Goal: Information Seeking & Learning: Find specific fact

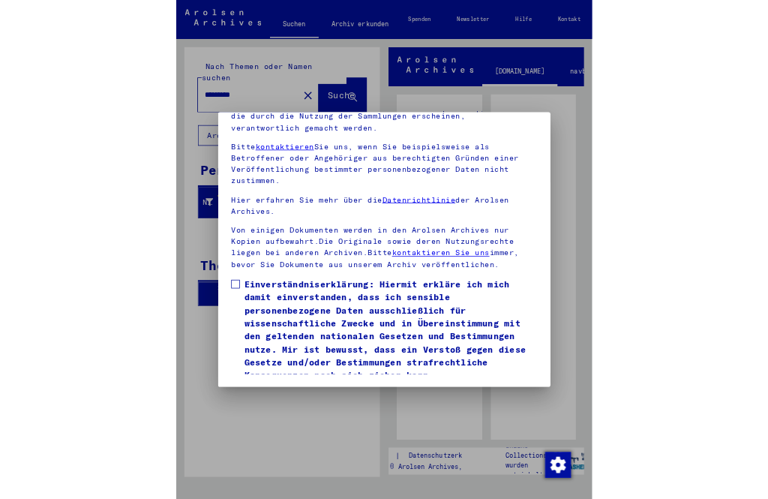
scroll to position [199, 0]
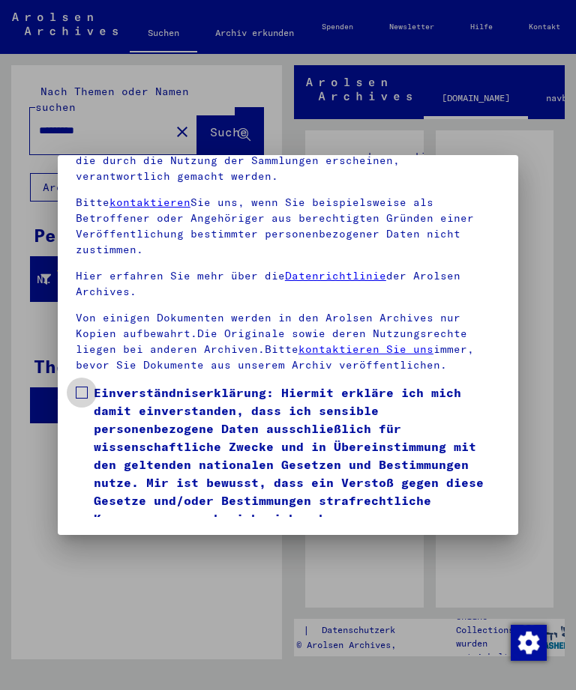
click at [87, 384] on label "Einverständniserklärung: Hiermit erkläre ich mich damit einverstanden, dass ich…" at bounding box center [288, 456] width 424 height 144
click at [145, 498] on button "Ich stimme zu" at bounding box center [132, 549] width 113 height 28
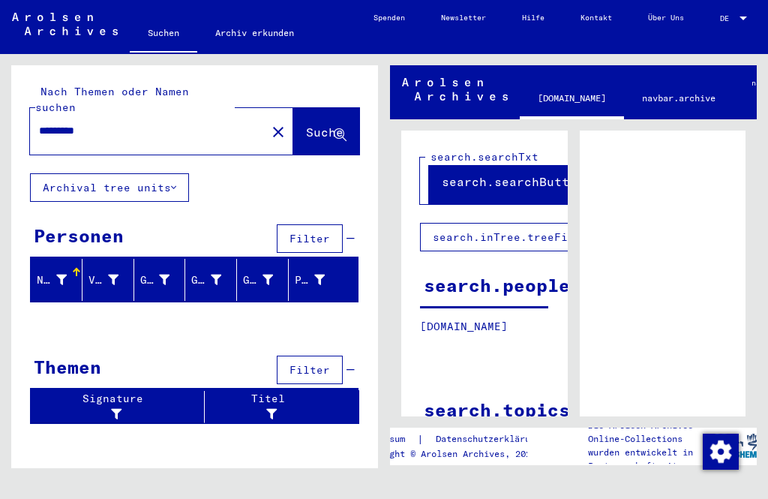
scroll to position [17, 0]
click at [324, 124] on span "Suche" at bounding box center [324, 131] width 37 height 15
click at [345, 129] on icon at bounding box center [340, 135] width 13 height 13
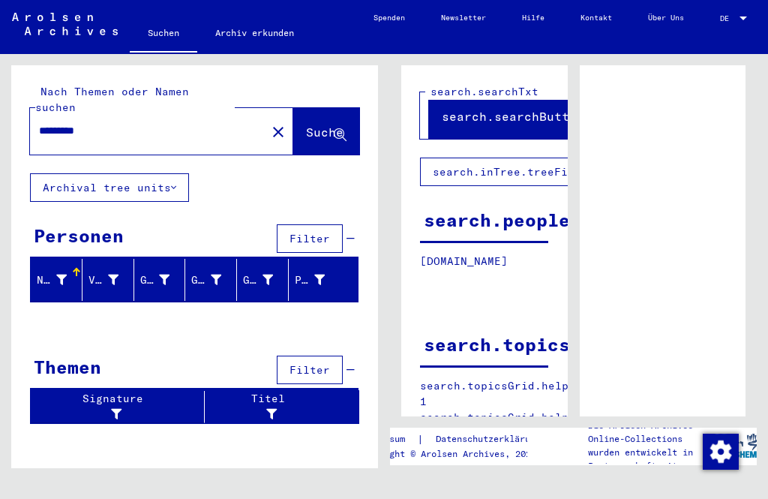
click at [95, 123] on input "********" at bounding box center [148, 131] width 218 height 16
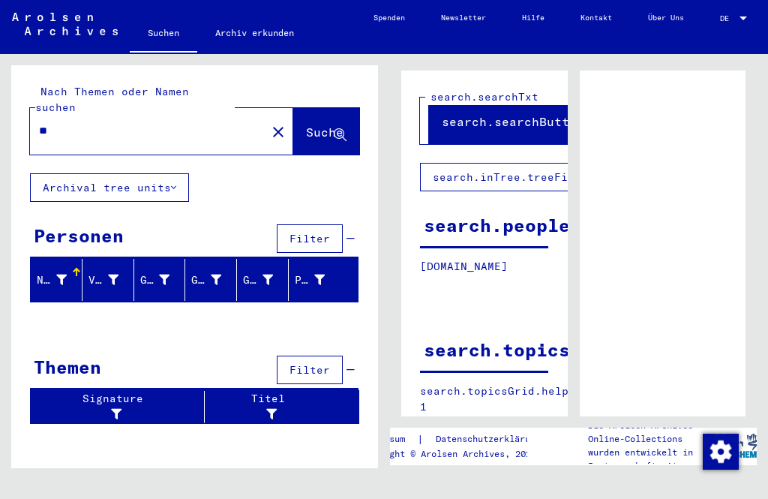
type input "*"
click at [331, 124] on span "Suche" at bounding box center [324, 131] width 37 height 15
click at [114, 123] on input "*********" at bounding box center [148, 131] width 218 height 16
type input "*"
type input "**********"
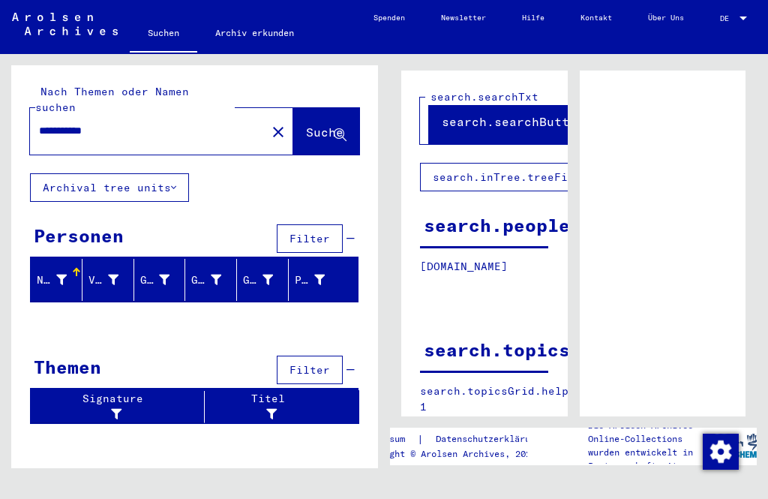
click at [329, 124] on span "Suche" at bounding box center [324, 131] width 37 height 15
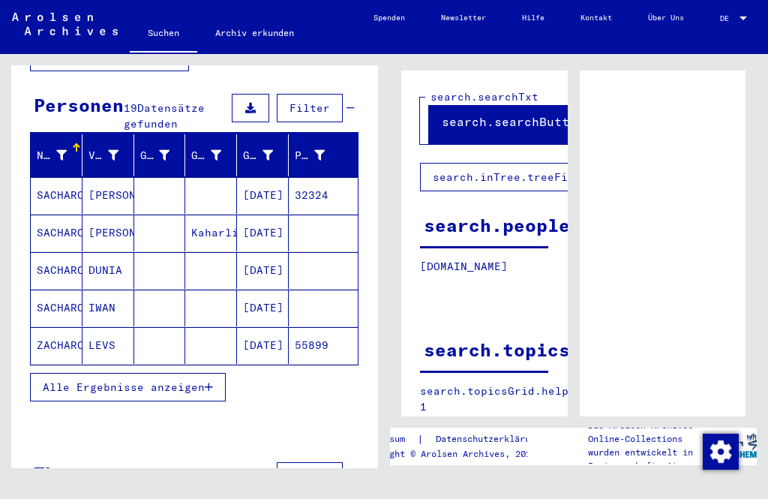
scroll to position [130, 0]
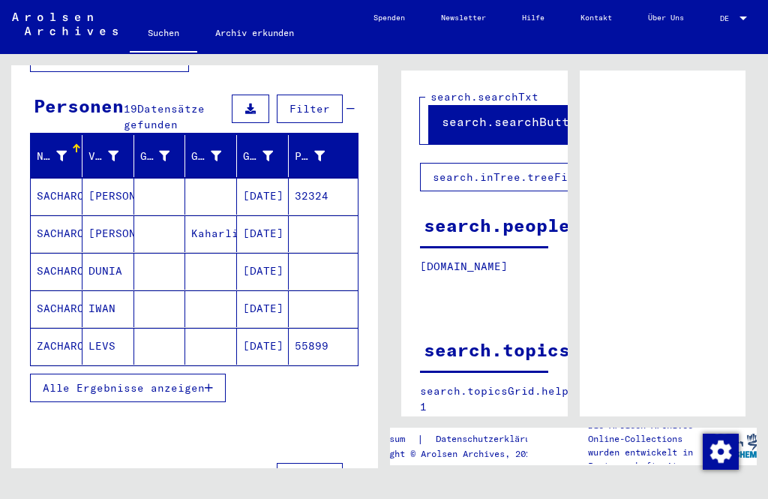
click at [208, 382] on icon "button" at bounding box center [209, 387] width 8 height 10
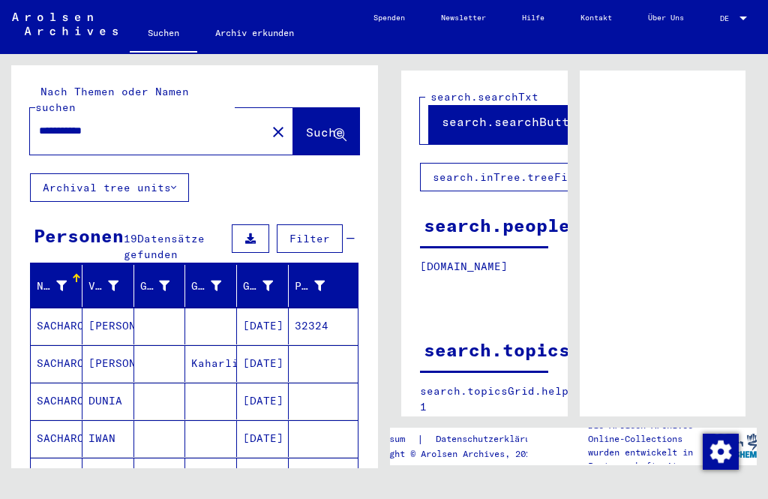
scroll to position [0, 0]
click at [181, 173] on button "Archival tree units" at bounding box center [109, 187] width 159 height 28
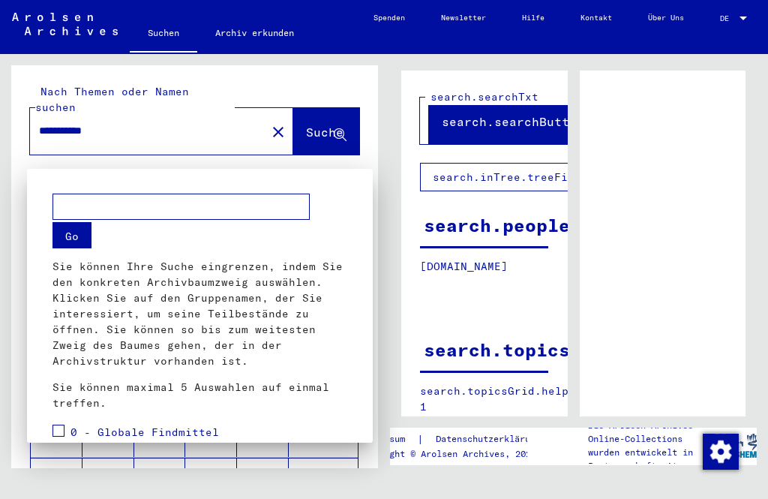
scroll to position [-2, 0]
click at [334, 96] on div at bounding box center [384, 249] width 768 height 499
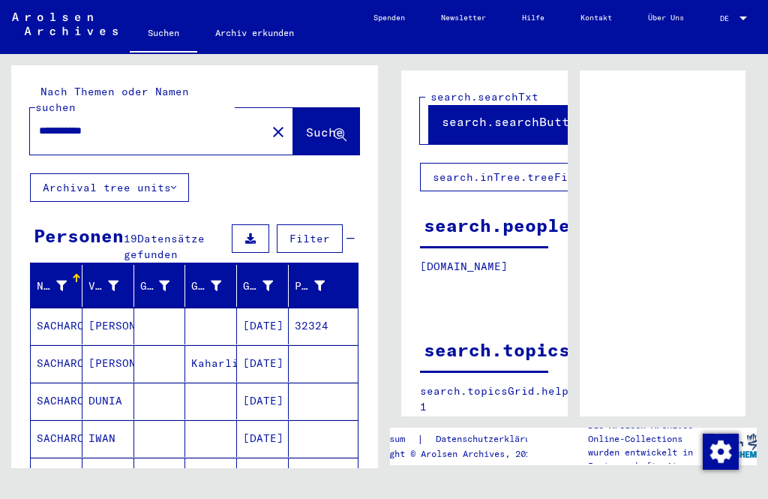
scroll to position [0, 0]
click at [269, 123] on mat-icon "close" at bounding box center [278, 132] width 18 height 18
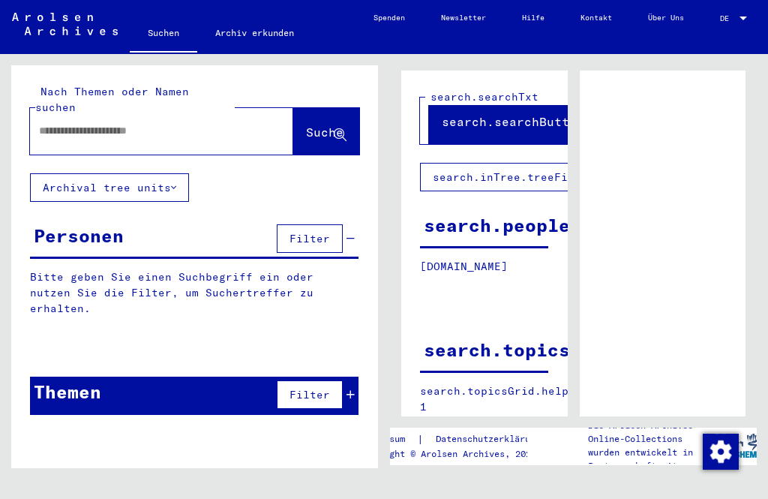
click at [181, 123] on input "text" at bounding box center [148, 131] width 218 height 16
type input "**********"
click at [345, 125] on span "Suche" at bounding box center [326, 133] width 40 height 16
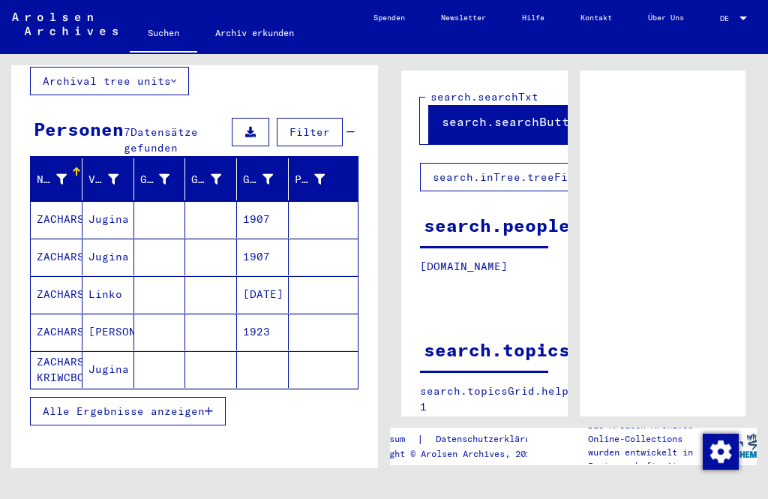
scroll to position [108, 0]
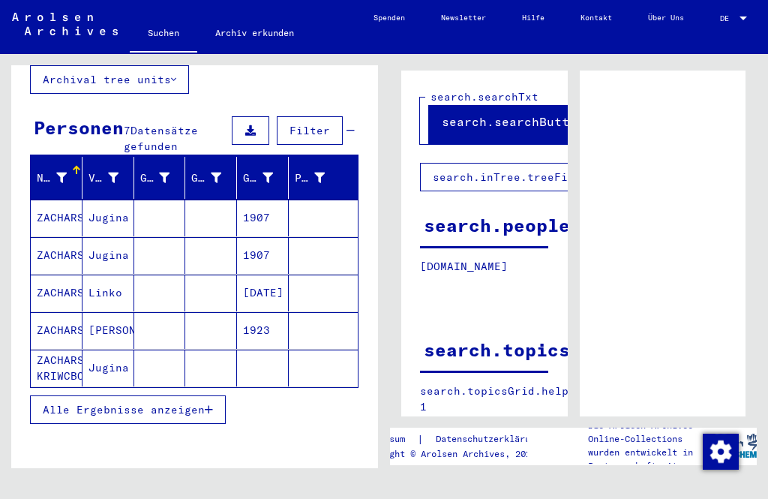
click at [116, 312] on mat-cell "[PERSON_NAME]" at bounding box center [108, 330] width 52 height 37
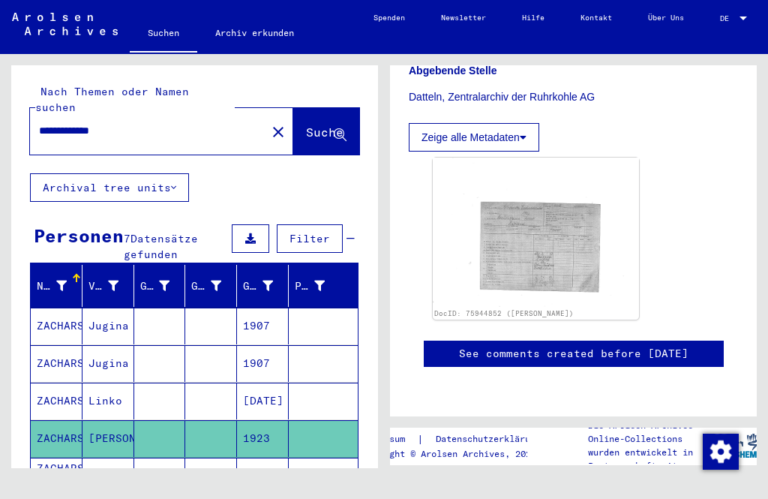
click at [269, 123] on mat-icon "close" at bounding box center [278, 132] width 18 height 18
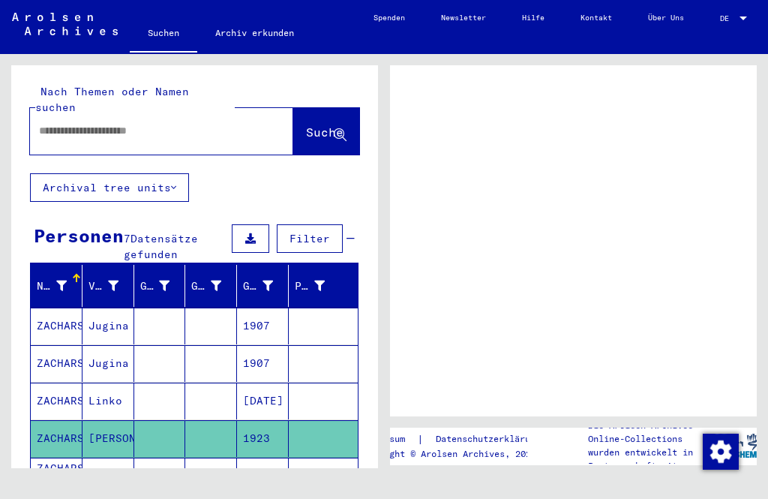
scroll to position [790, 0]
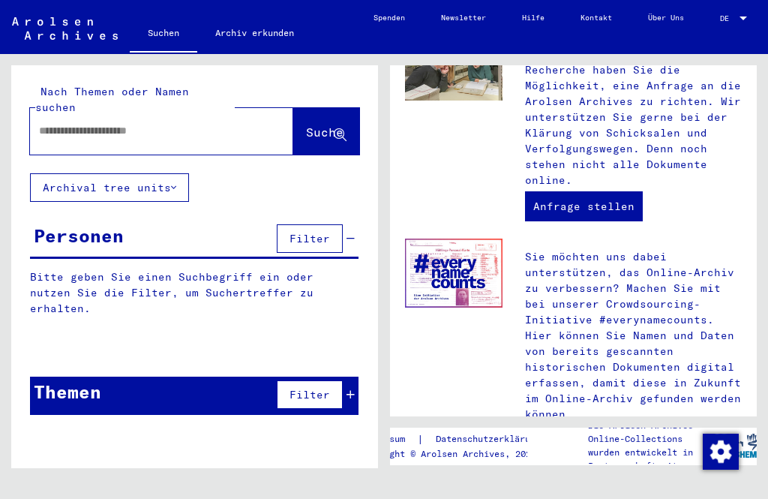
click at [178, 123] on input "text" at bounding box center [143, 131] width 209 height 16
type input "*****"
click at [329, 124] on span "Suche" at bounding box center [324, 131] width 37 height 15
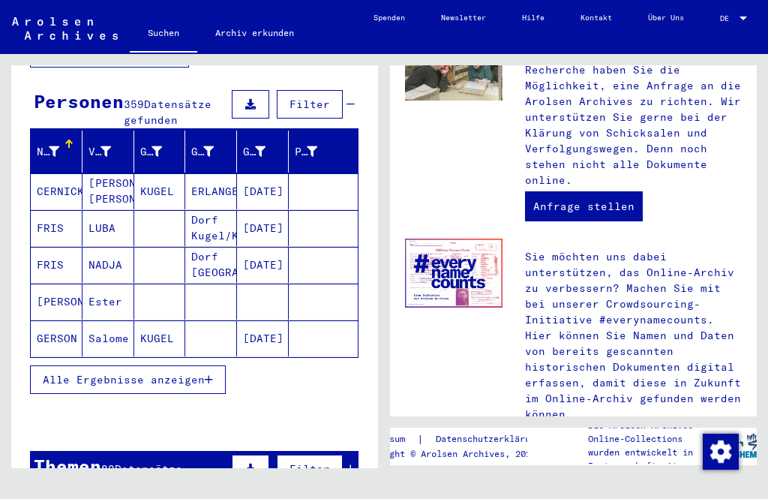
scroll to position [133, 0]
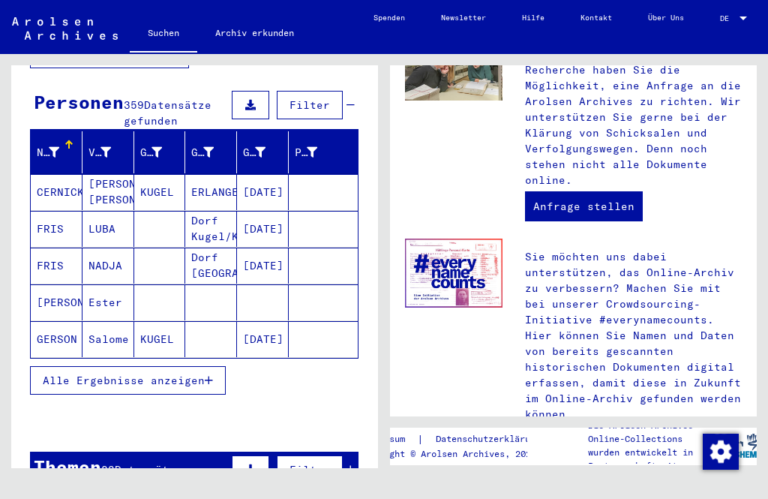
click at [221, 366] on button "Alle Ergebnisse anzeigen" at bounding box center [128, 380] width 196 height 28
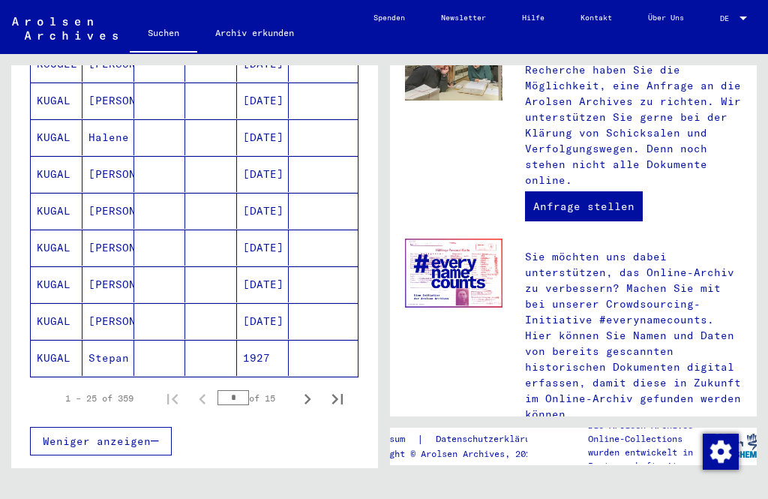
scroll to position [876, 0]
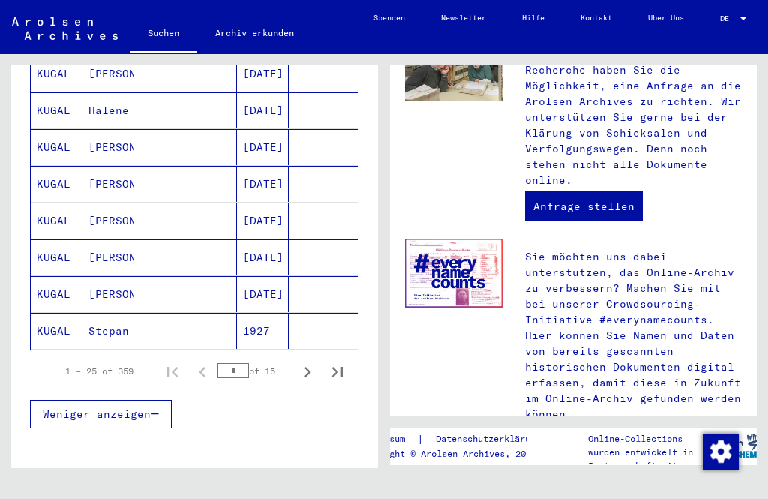
click at [315, 361] on icon "Next page" at bounding box center [307, 371] width 21 height 21
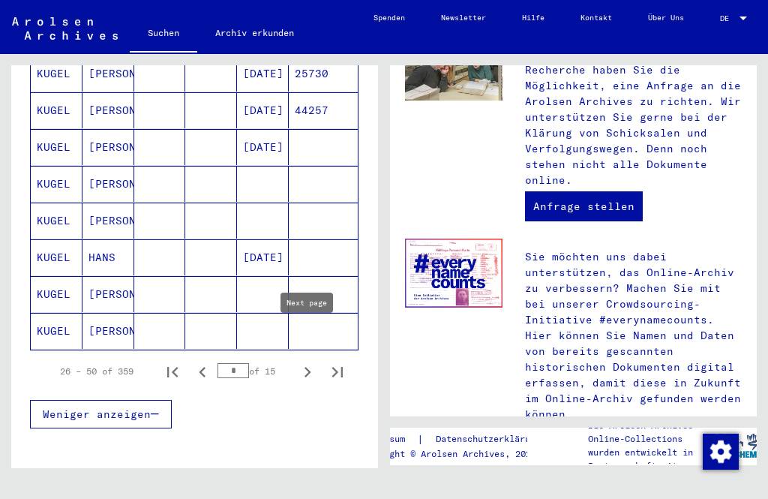
click at [202, 367] on icon "Previous page" at bounding box center [202, 372] width 7 height 10
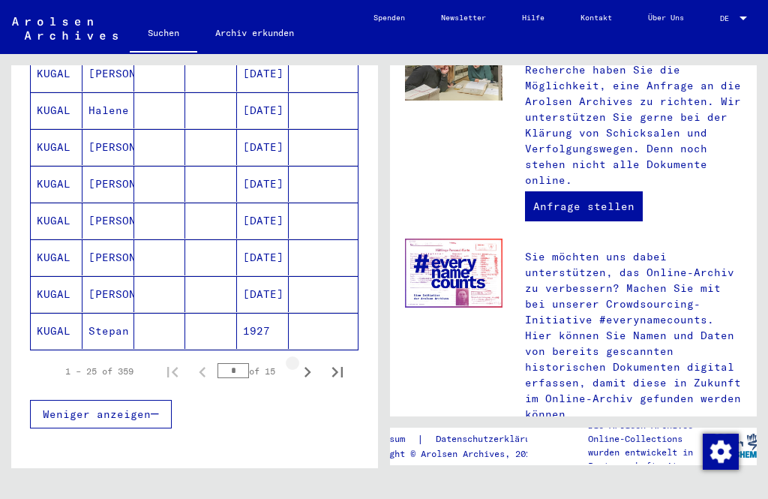
click at [313, 361] on icon "Next page" at bounding box center [307, 371] width 21 height 21
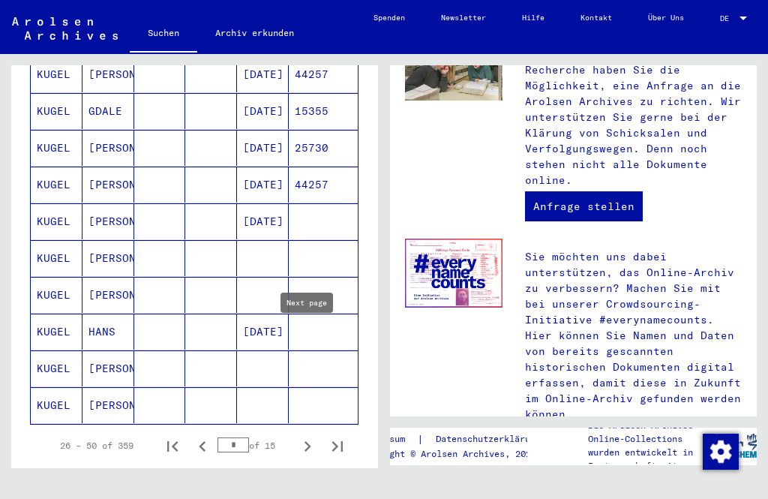
scroll to position [810, 0]
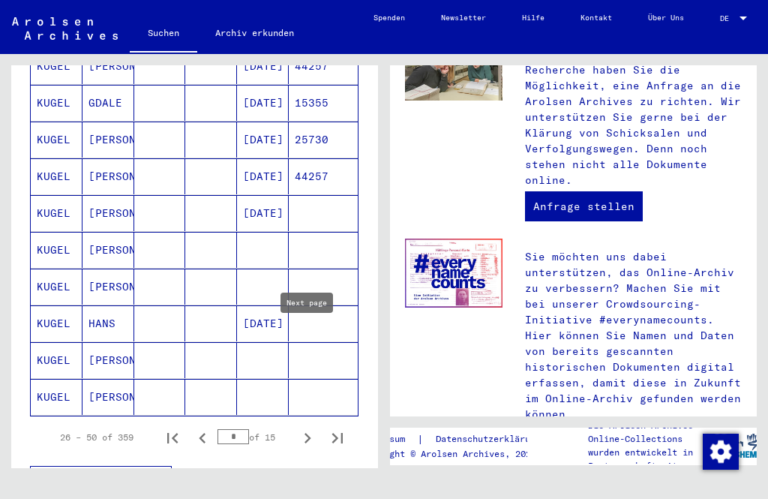
click at [316, 427] on icon "Next page" at bounding box center [307, 437] width 21 height 21
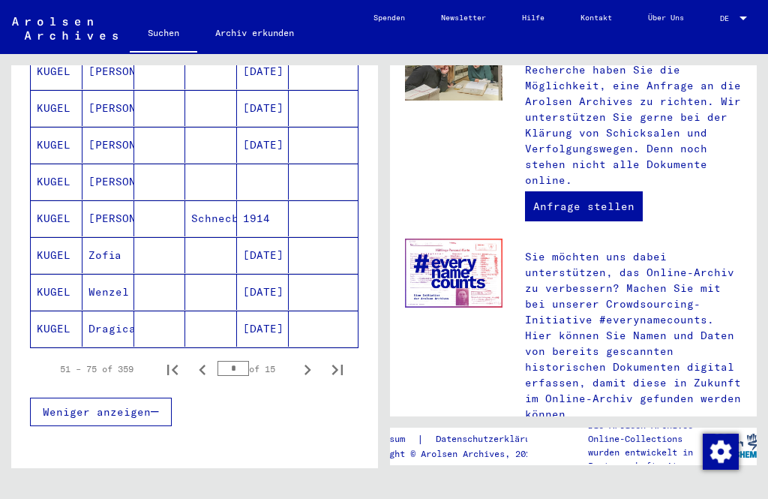
scroll to position [880, 0]
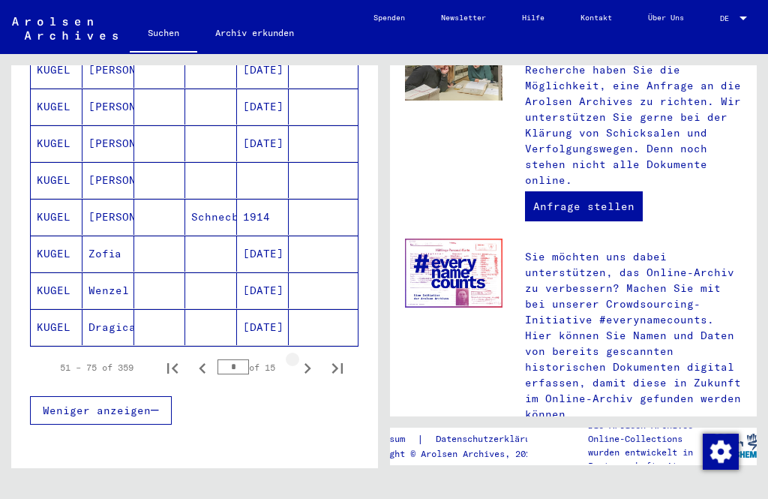
click at [315, 358] on icon "Next page" at bounding box center [307, 368] width 21 height 21
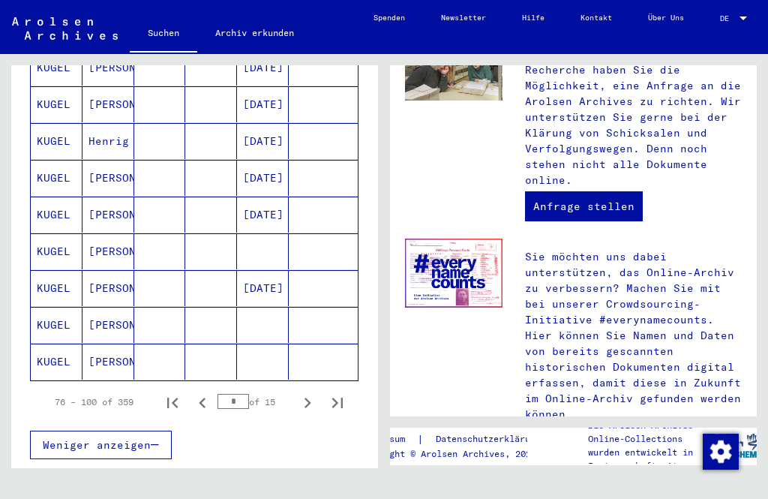
scroll to position [855, 0]
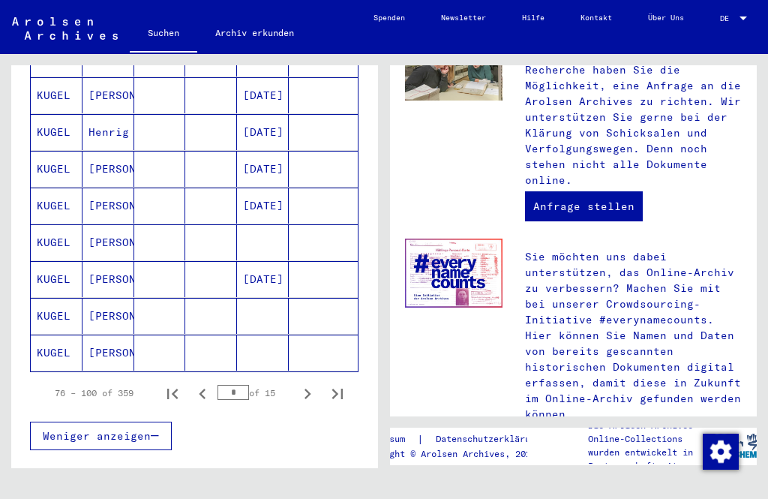
click at [313, 383] on icon "Next page" at bounding box center [307, 393] width 21 height 21
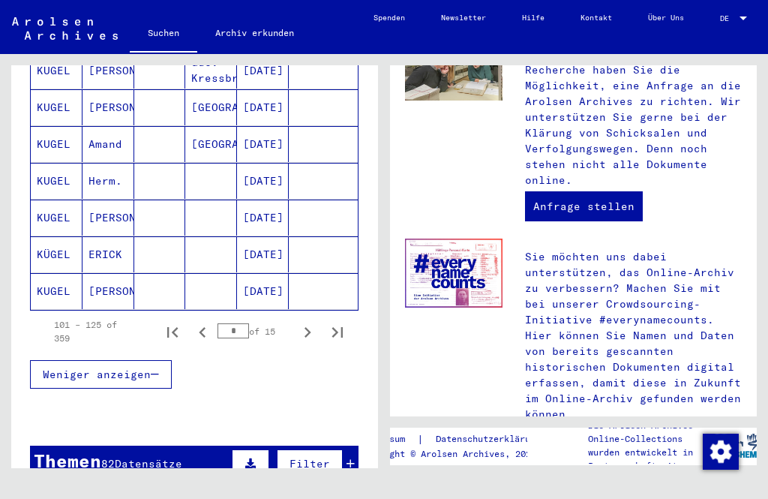
scroll to position [945, 0]
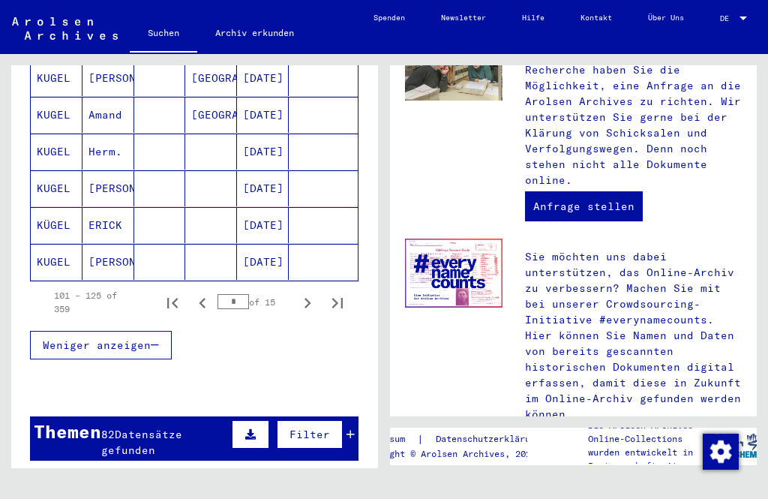
click at [312, 292] on icon "Next page" at bounding box center [307, 302] width 21 height 21
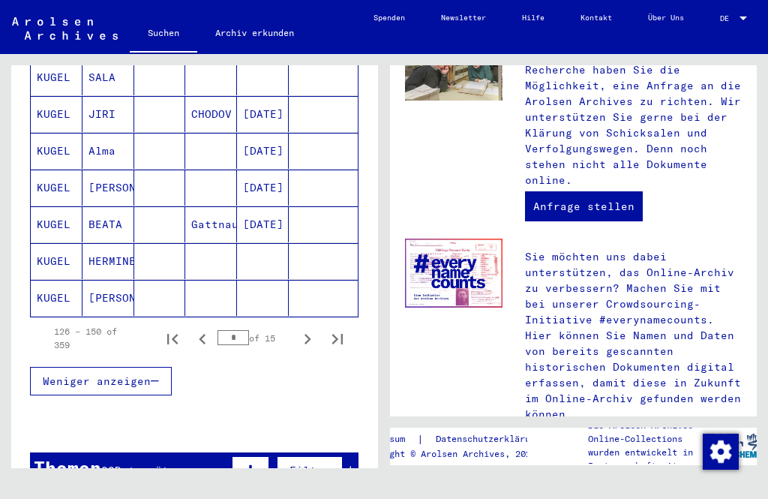
scroll to position [912, 0]
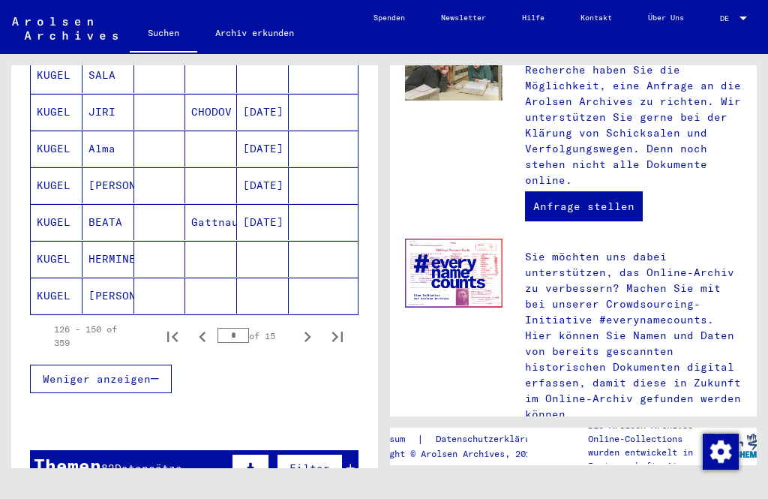
click at [307, 326] on icon "Next page" at bounding box center [307, 336] width 21 height 21
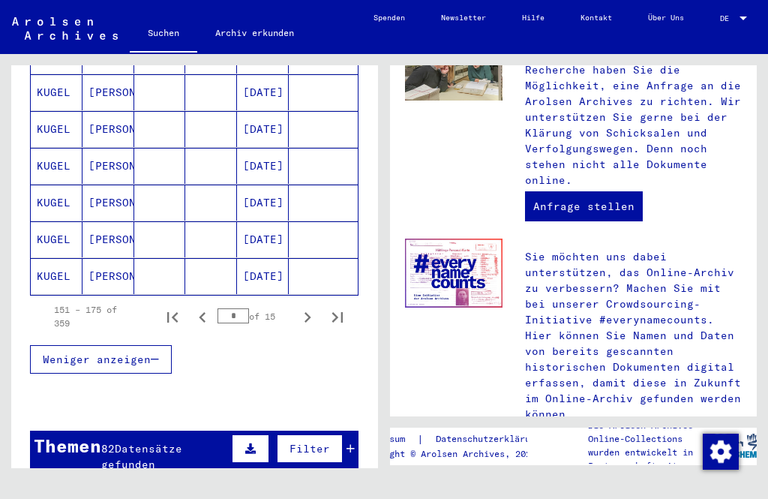
scroll to position [931, 0]
click at [310, 307] on icon "Next page" at bounding box center [307, 317] width 21 height 21
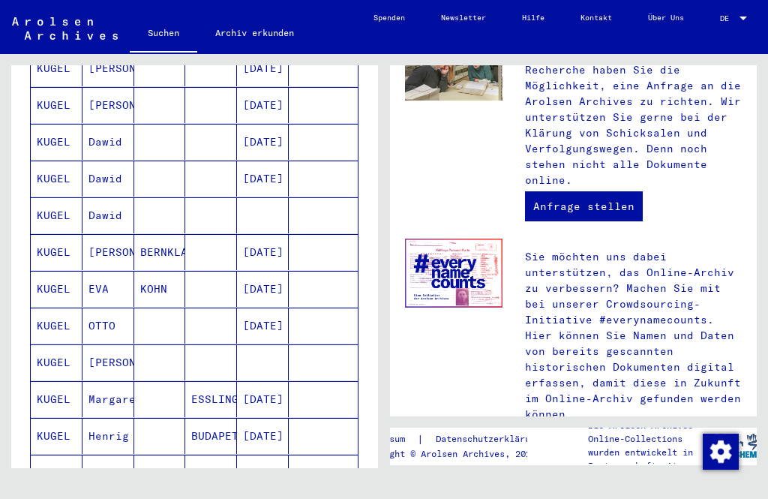
scroll to position [526, 0]
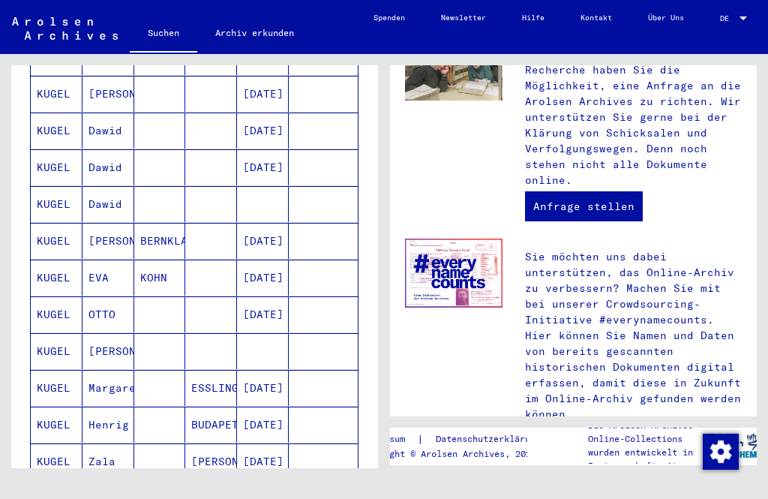
click at [271, 333] on mat-cell at bounding box center [263, 351] width 52 height 36
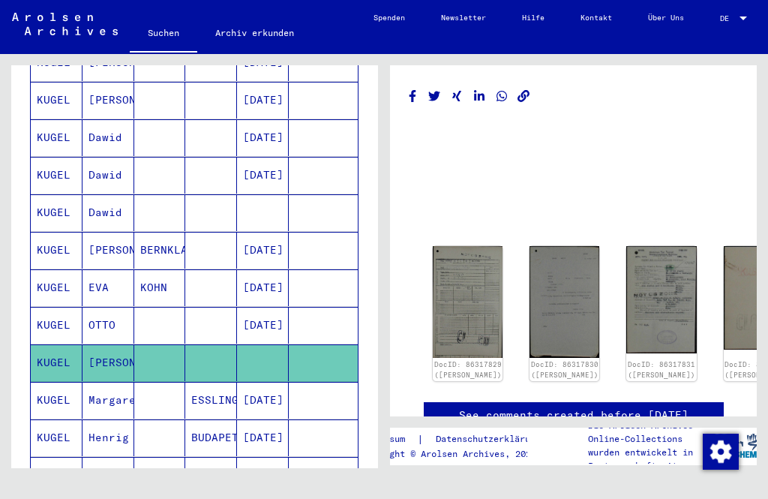
click at [466, 283] on img at bounding box center [468, 302] width 70 height 112
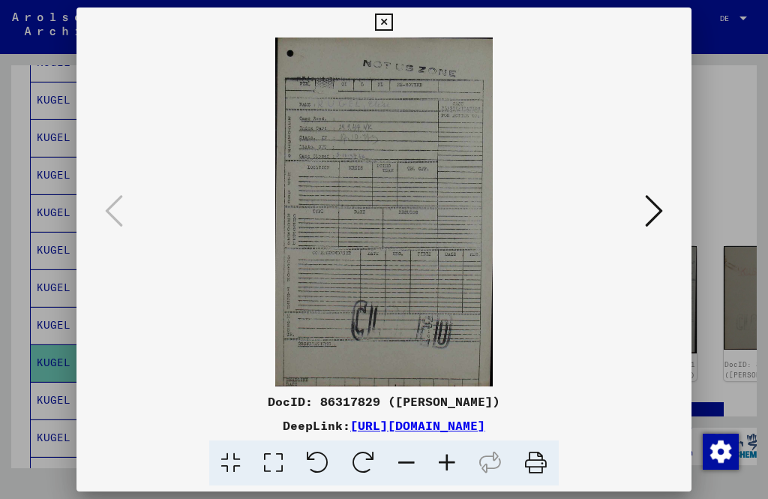
click at [645, 211] on icon at bounding box center [654, 211] width 18 height 36
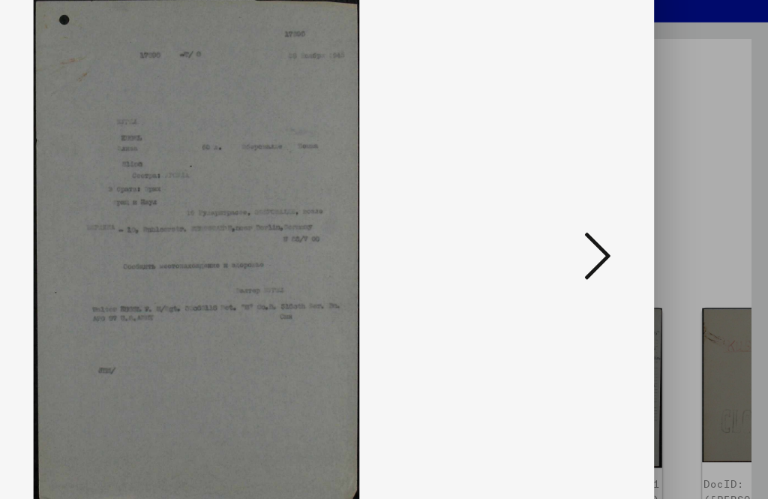
click at [640, 190] on button at bounding box center [653, 211] width 27 height 43
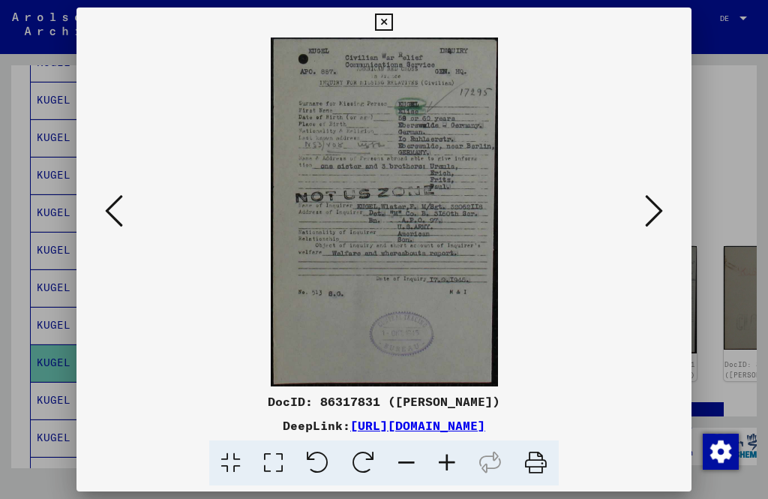
click at [645, 214] on icon at bounding box center [654, 211] width 18 height 36
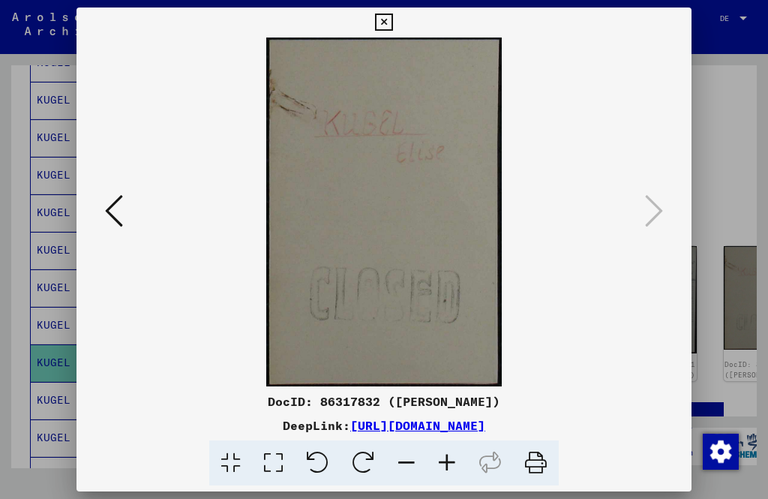
click at [123, 218] on icon at bounding box center [114, 211] width 18 height 36
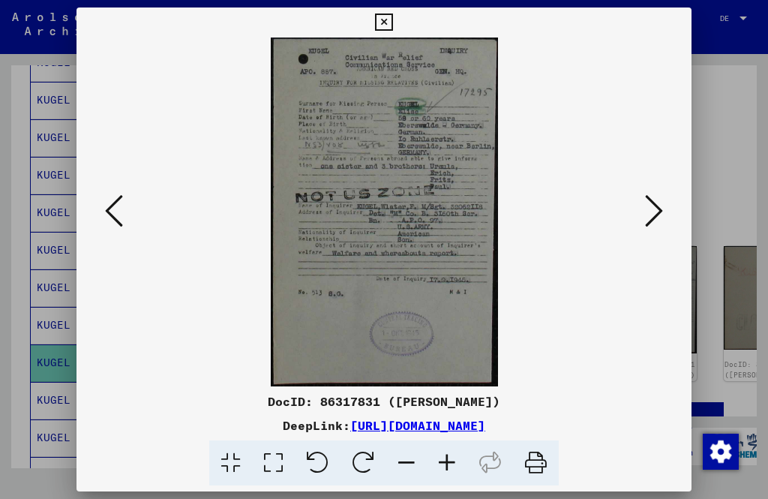
click at [123, 223] on icon at bounding box center [114, 211] width 18 height 36
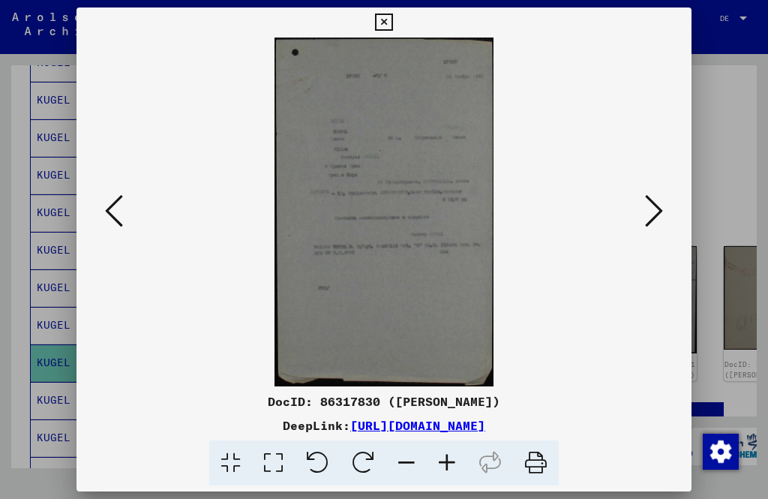
click at [123, 229] on icon at bounding box center [114, 211] width 18 height 36
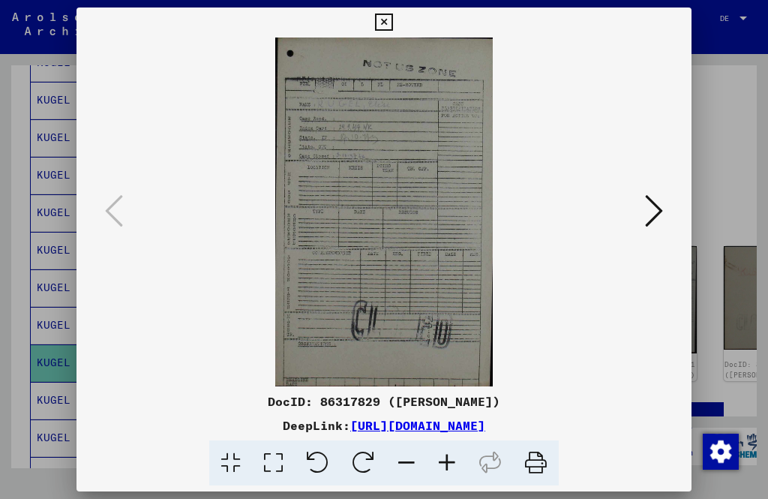
click at [392, 27] on icon at bounding box center [383, 22] width 17 height 18
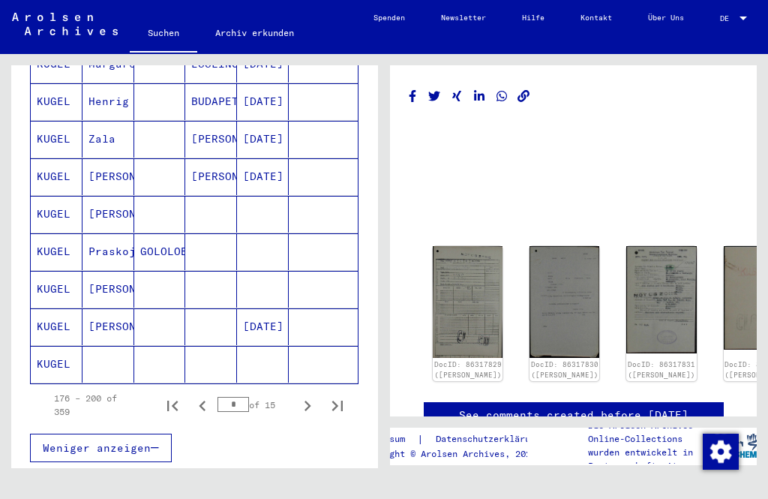
scroll to position [867, 0]
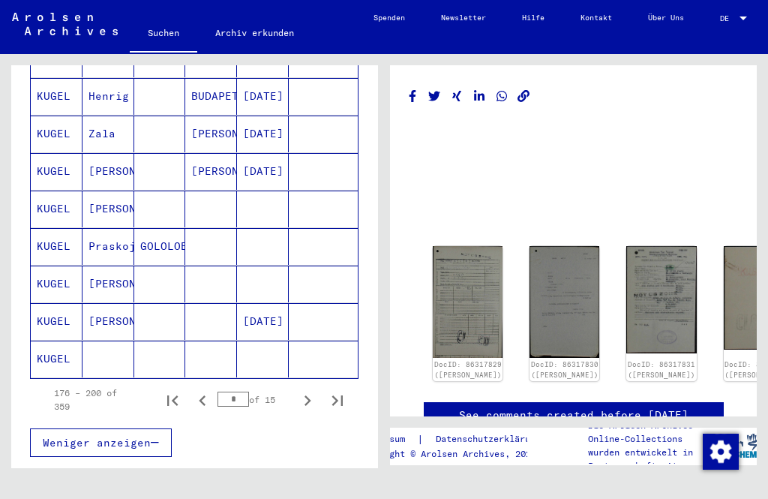
click at [310, 390] on icon "Next page" at bounding box center [307, 400] width 21 height 21
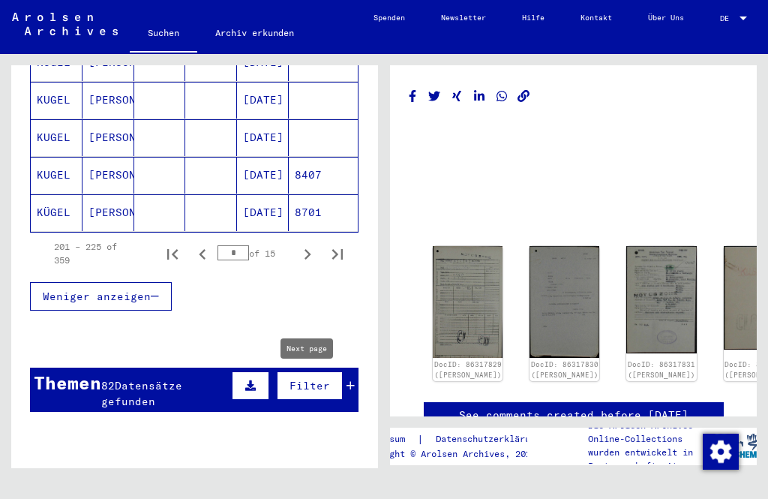
scroll to position [1014, 0]
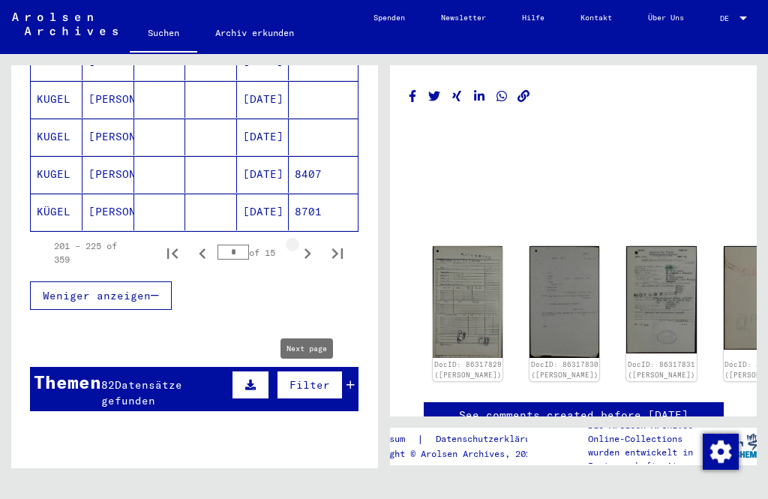
click at [308, 243] on icon "Next page" at bounding box center [307, 253] width 21 height 21
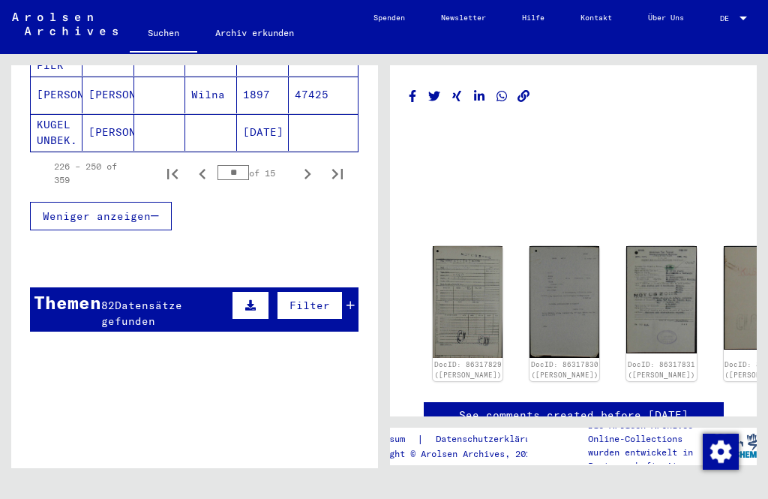
scroll to position [1069, 0]
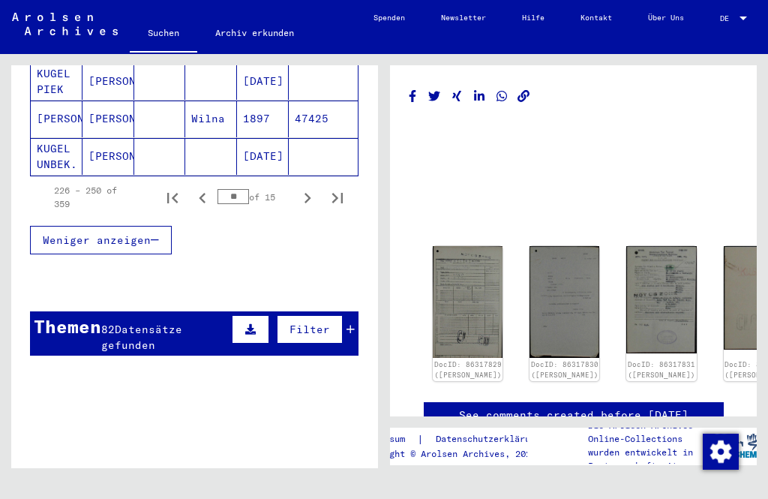
click at [311, 187] on icon "Next page" at bounding box center [307, 197] width 21 height 21
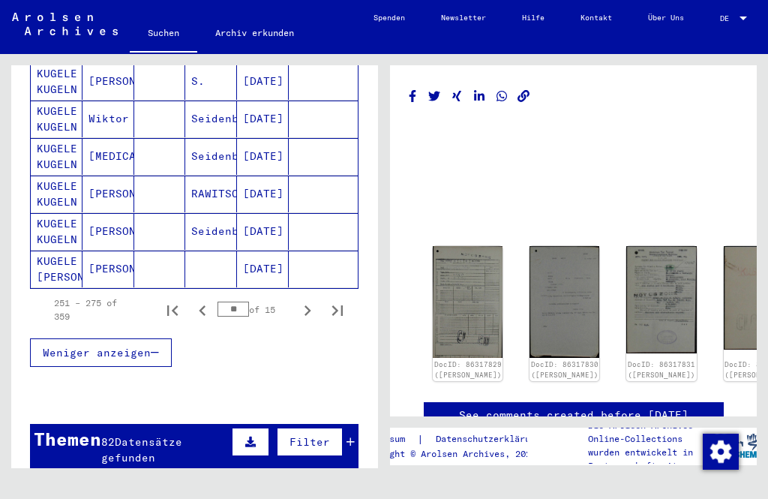
scroll to position [924, 0]
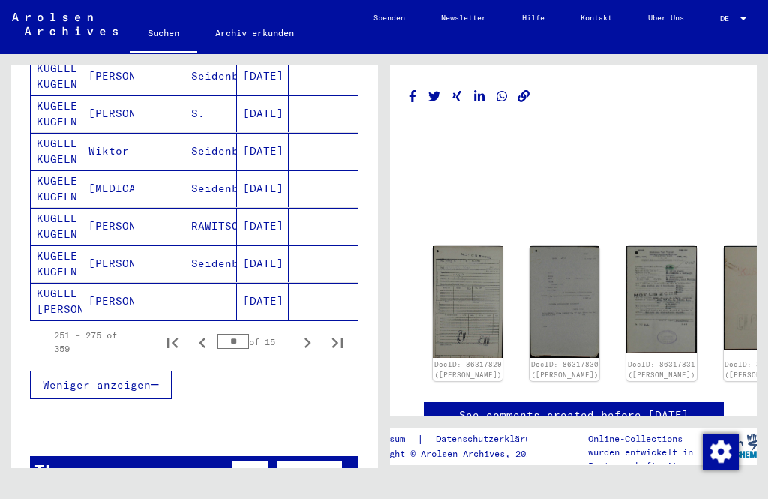
click at [311, 332] on icon "Next page" at bounding box center [307, 342] width 21 height 21
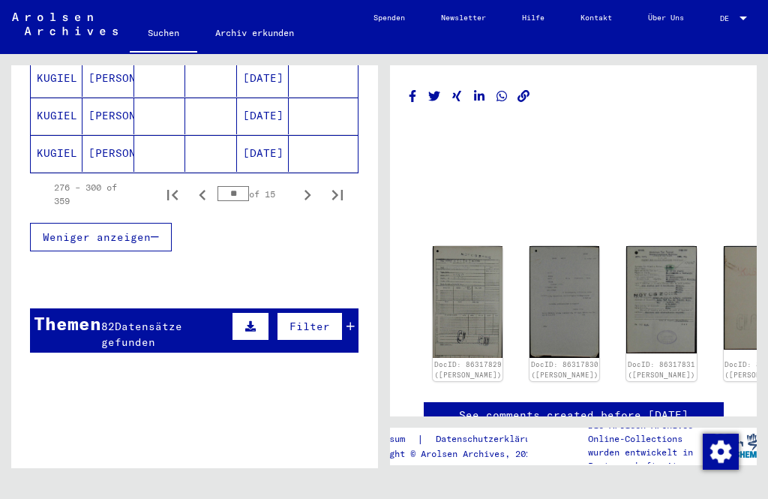
scroll to position [1064, 0]
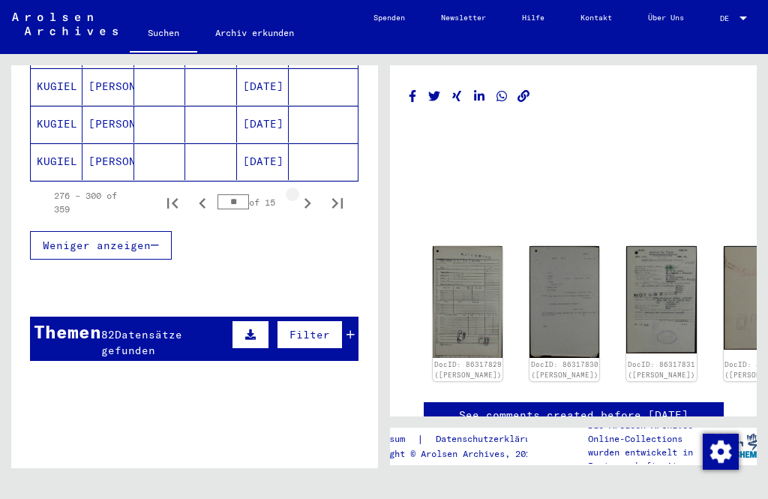
click at [302, 193] on icon "Next page" at bounding box center [307, 203] width 21 height 21
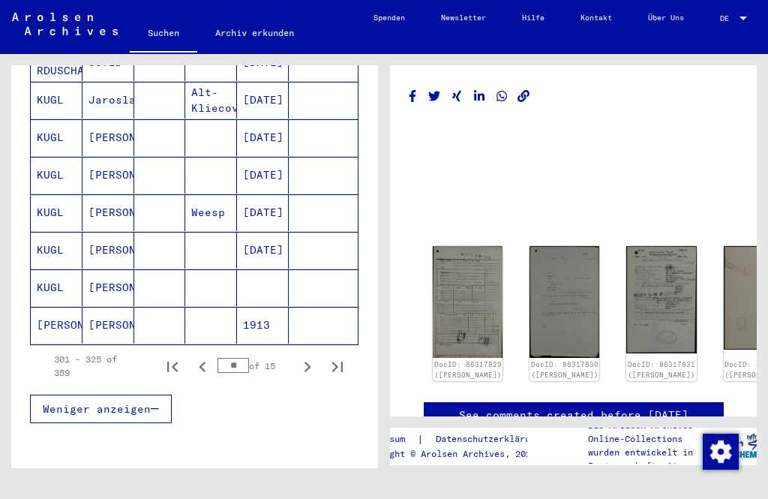
scroll to position [900, 0]
click at [318, 353] on button "Next page" at bounding box center [307, 366] width 30 height 30
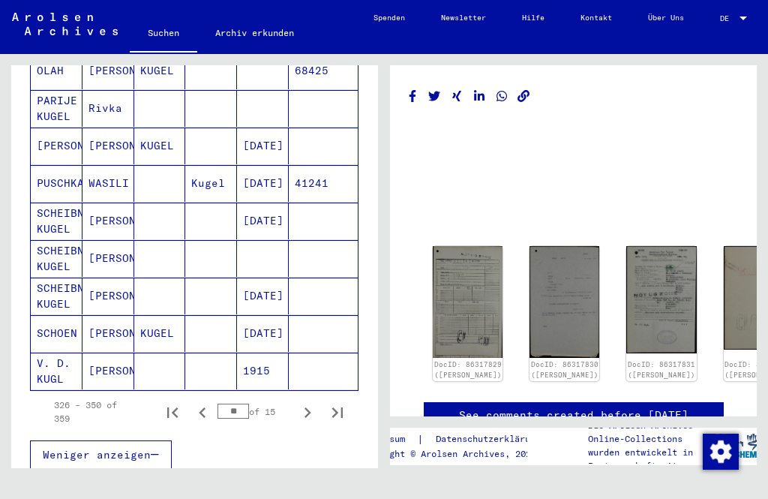
scroll to position [850, 0]
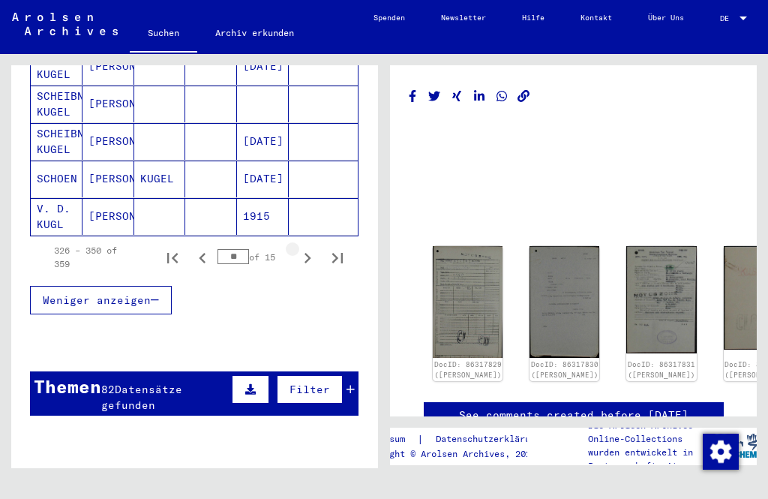
click at [313, 247] on icon "Next page" at bounding box center [307, 257] width 21 height 21
type input "**"
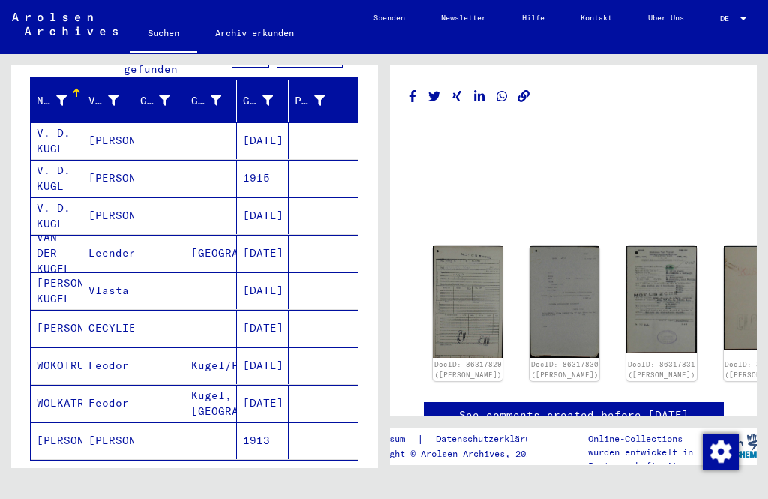
scroll to position [184, 0]
click at [86, 425] on button at bounding box center [62, 439] width 48 height 48
click at [86, 423] on button at bounding box center [62, 439] width 48 height 48
click at [43, 428] on mat-cell "[PERSON_NAME]" at bounding box center [57, 441] width 52 height 37
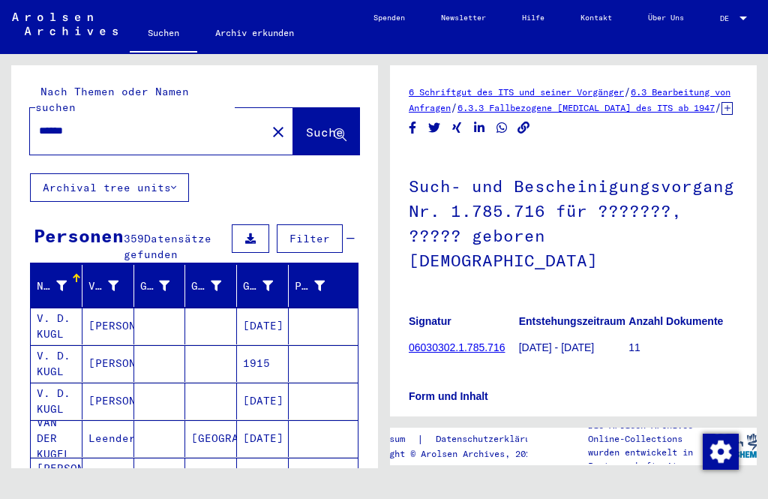
click at [269, 123] on mat-icon "close" at bounding box center [278, 132] width 18 height 18
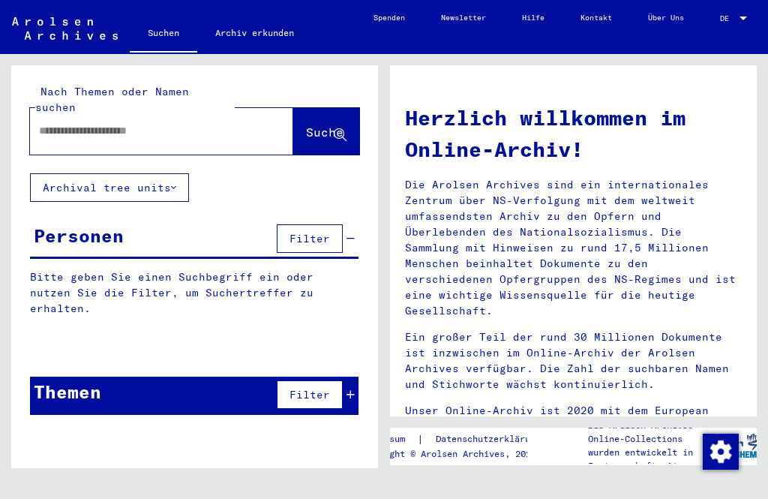
click at [107, 123] on input "text" at bounding box center [143, 131] width 209 height 16
click at [324, 124] on span "Suche" at bounding box center [324, 131] width 37 height 15
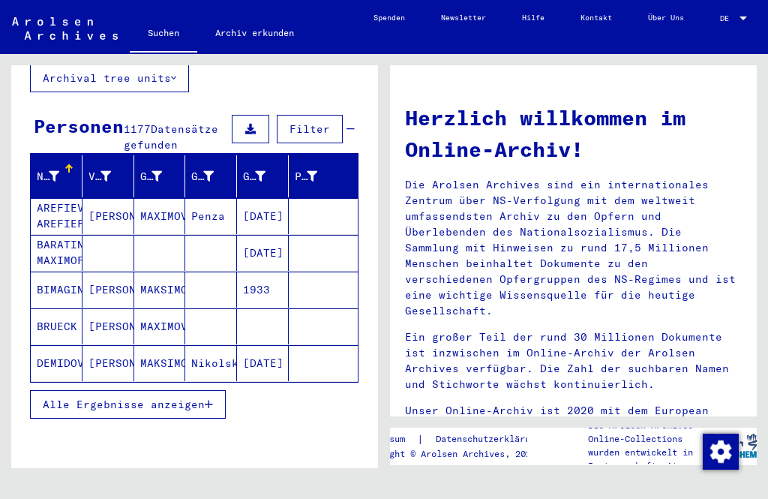
scroll to position [108, 0]
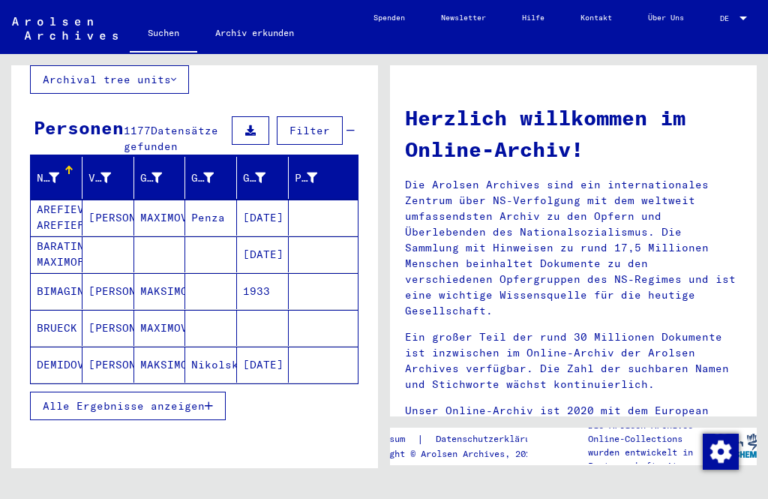
click at [209, 400] on icon "button" at bounding box center [209, 405] width 8 height 10
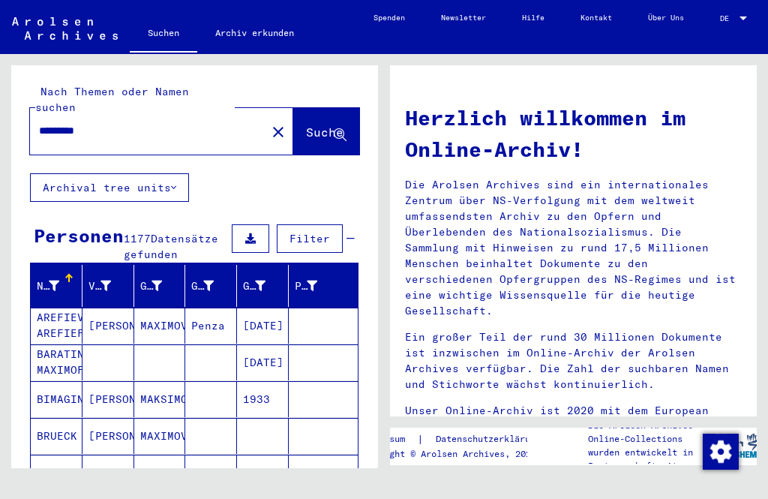
scroll to position [0, 0]
click at [112, 123] on input "********" at bounding box center [143, 131] width 209 height 16
click at [324, 124] on span "Suche" at bounding box center [324, 131] width 37 height 15
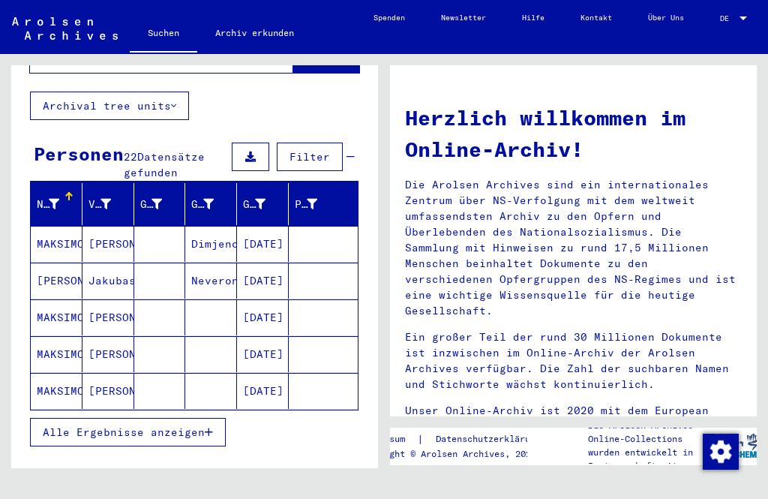
scroll to position [84, 0]
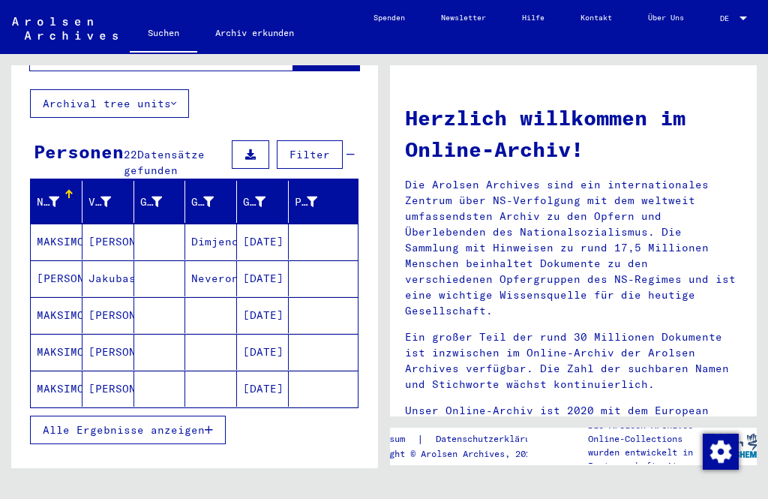
click at [110, 298] on mat-cell "[PERSON_NAME]" at bounding box center [108, 315] width 52 height 36
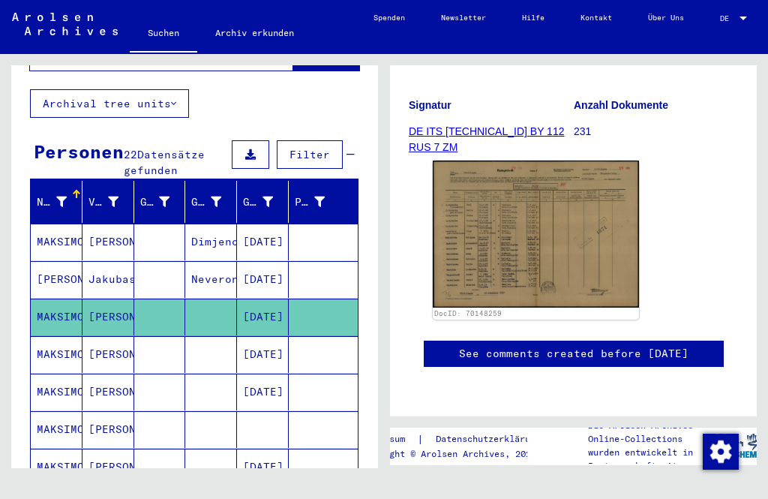
scroll to position [207, 0]
click at [550, 232] on img at bounding box center [536, 233] width 206 height 146
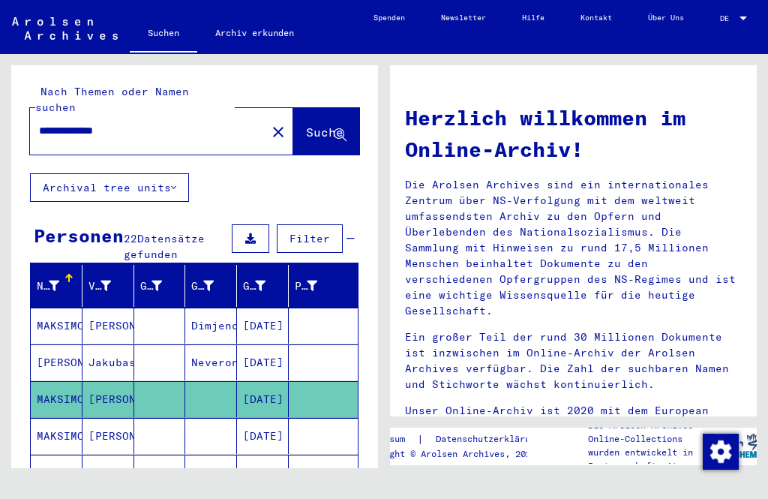
click at [151, 123] on input "**********" at bounding box center [143, 131] width 209 height 16
type input "********"
click at [173, 182] on icon at bounding box center [173, 187] width 5 height 10
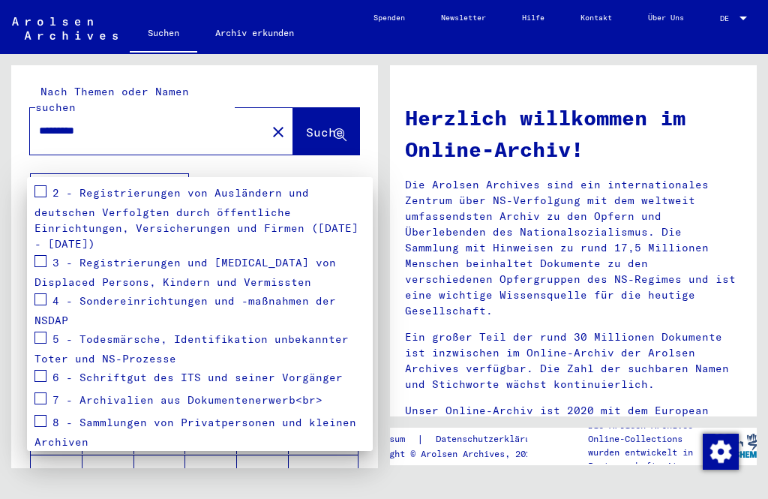
scroll to position [256, 0]
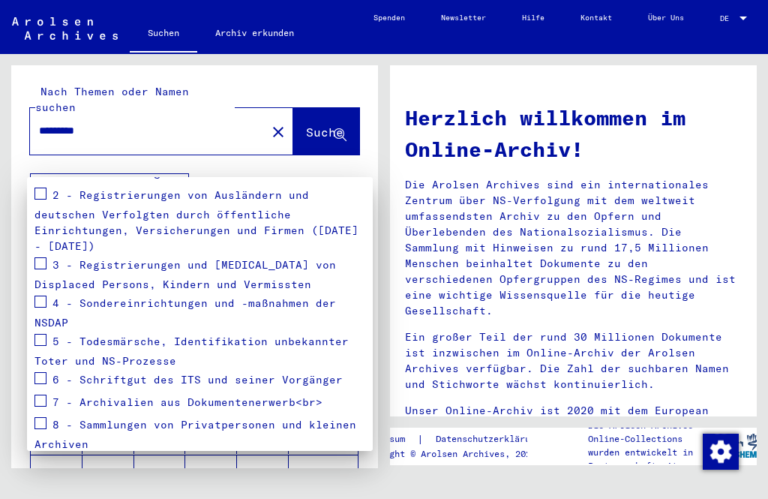
click at [340, 151] on div at bounding box center [384, 249] width 768 height 499
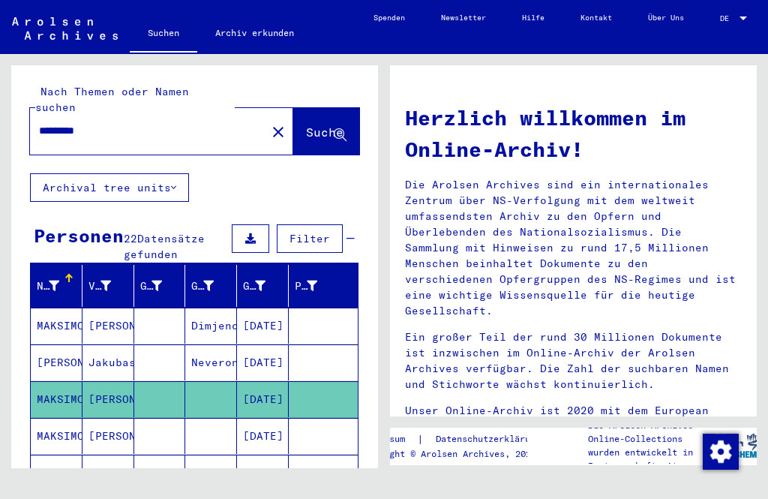
click at [337, 224] on button "Filter" at bounding box center [310, 238] width 66 height 28
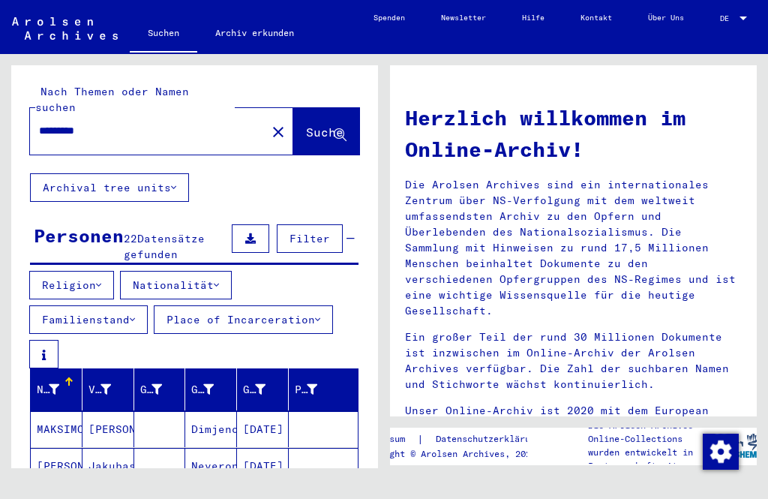
click at [219, 280] on icon at bounding box center [216, 285] width 5 height 10
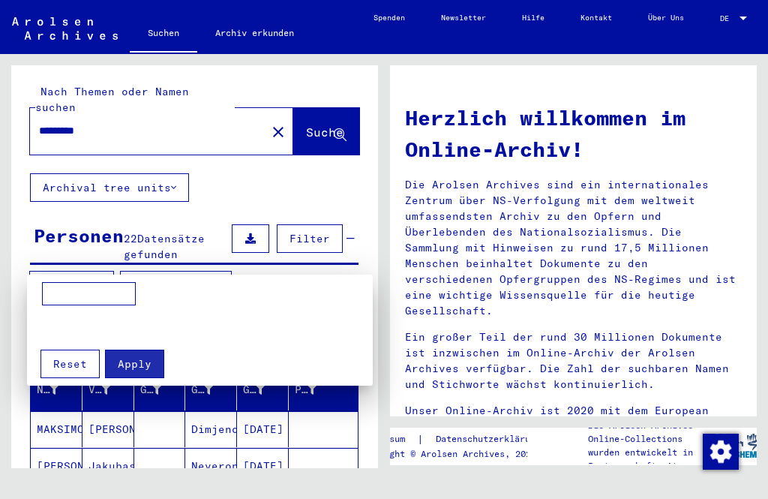
click at [229, 258] on div at bounding box center [384, 249] width 768 height 499
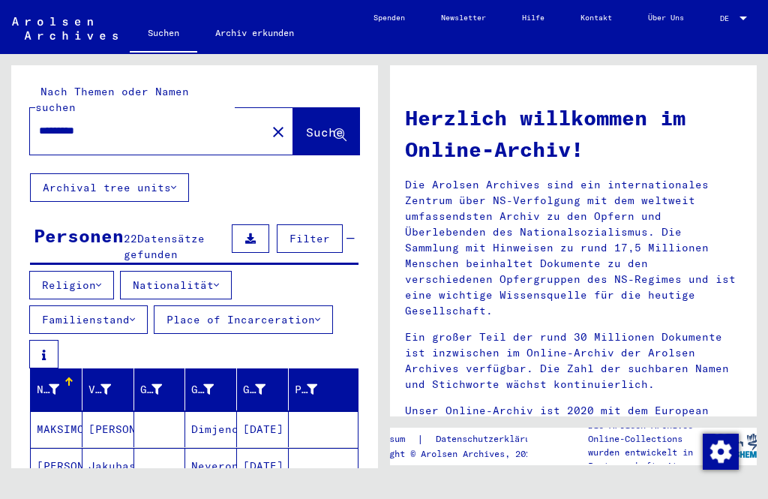
click at [320, 314] on icon at bounding box center [317, 319] width 5 height 10
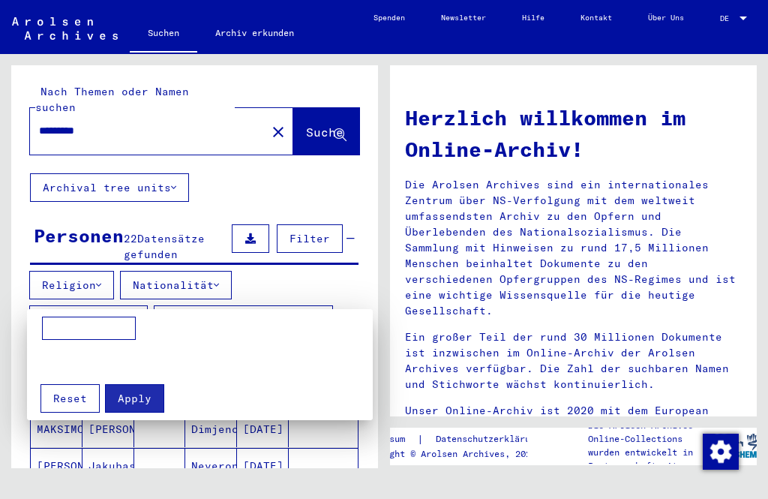
click at [231, 267] on div at bounding box center [384, 249] width 768 height 499
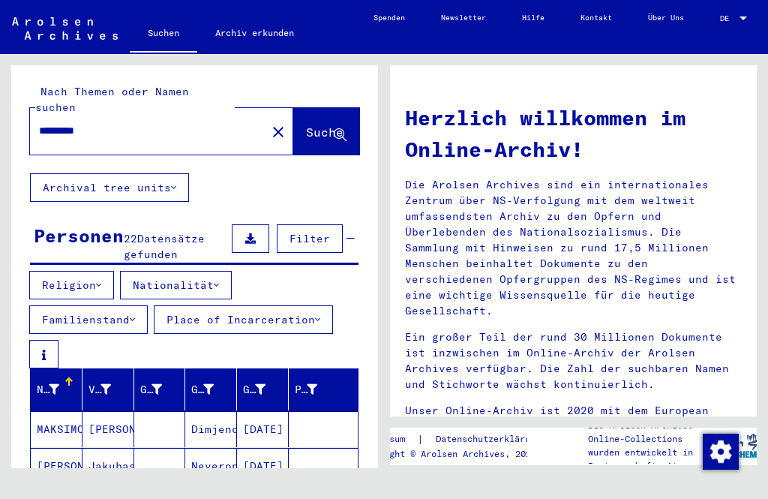
click at [226, 271] on button "Nationalität" at bounding box center [176, 285] width 112 height 28
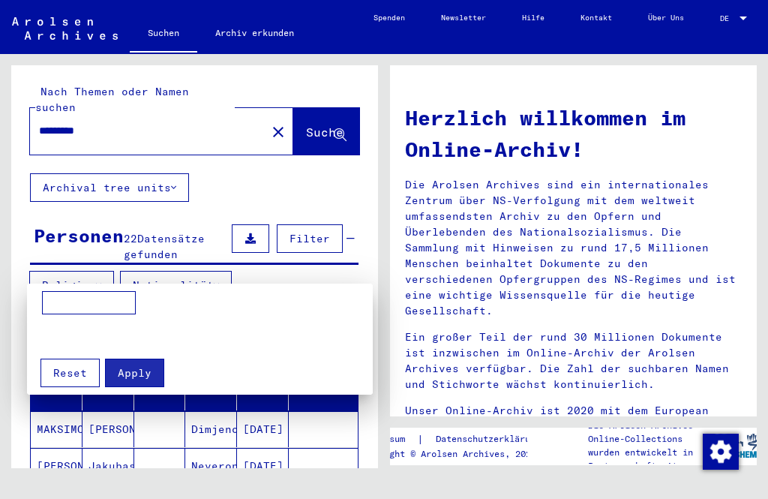
click at [75, 295] on input at bounding box center [89, 303] width 94 height 24
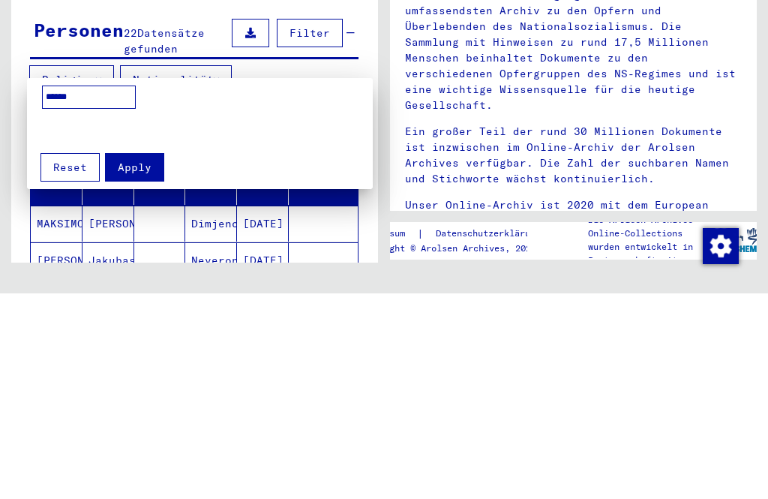
type input "*****"
click at [148, 366] on span "Apply" at bounding box center [135, 372] width 34 height 13
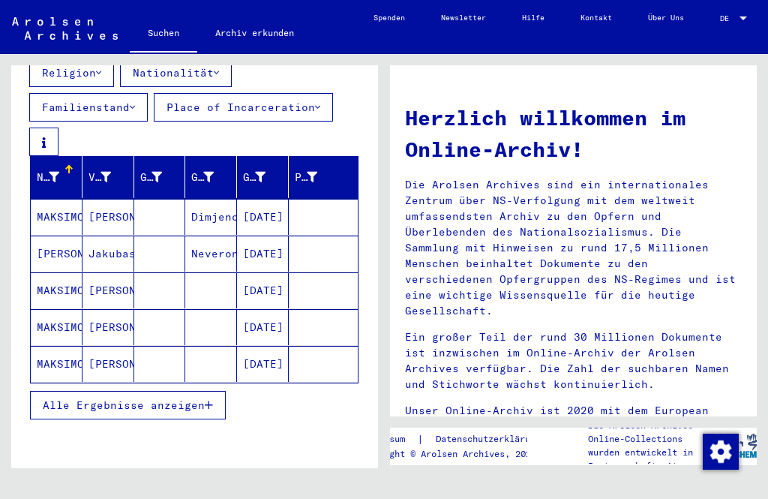
scroll to position [211, 0]
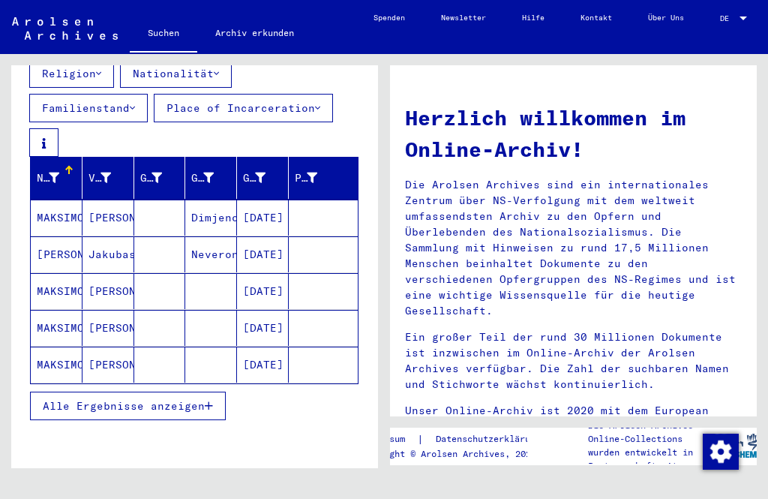
click at [202, 399] on span "Alle Ergebnisse anzeigen" at bounding box center [124, 405] width 162 height 13
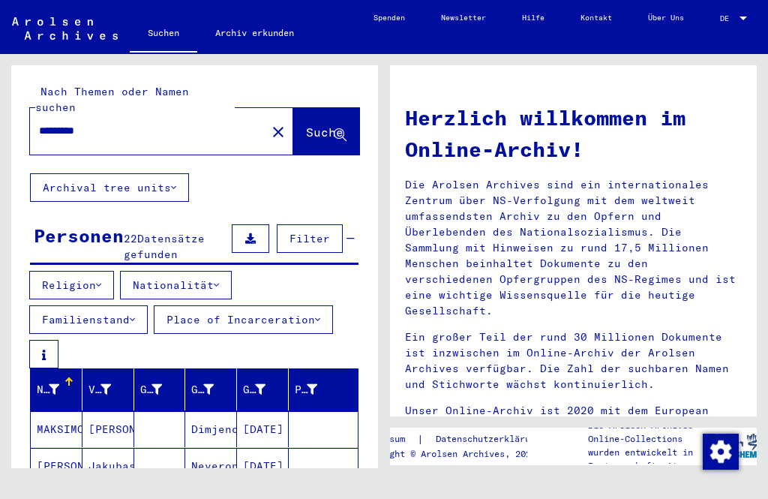
scroll to position [0, 0]
click at [334, 129] on icon at bounding box center [340, 135] width 13 height 13
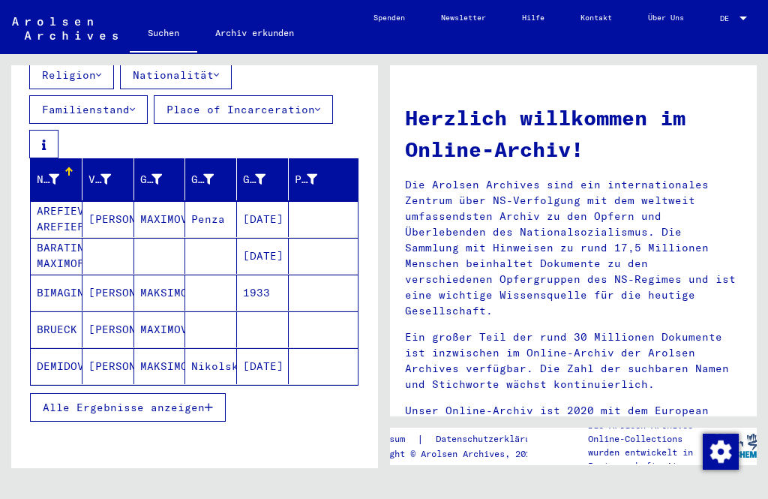
scroll to position [211, 0]
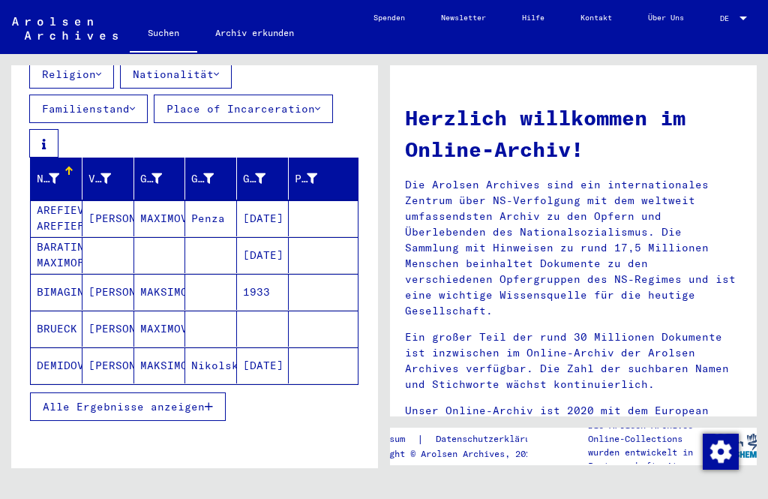
click at [224, 394] on button "Alle Ergebnisse anzeigen" at bounding box center [128, 406] width 196 height 28
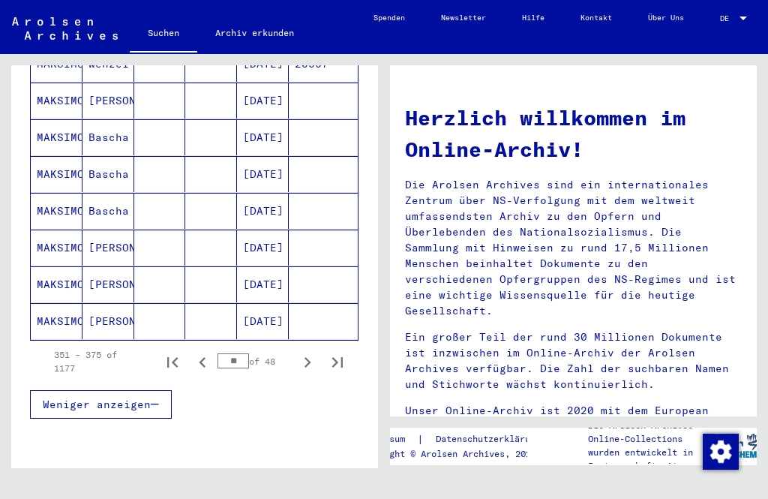
scroll to position [988, 0]
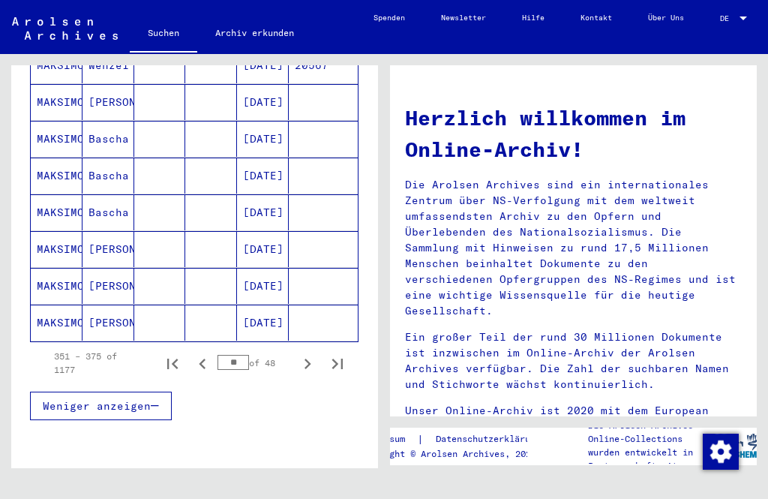
click at [306, 353] on icon "Next page" at bounding box center [307, 363] width 21 height 21
type input "**"
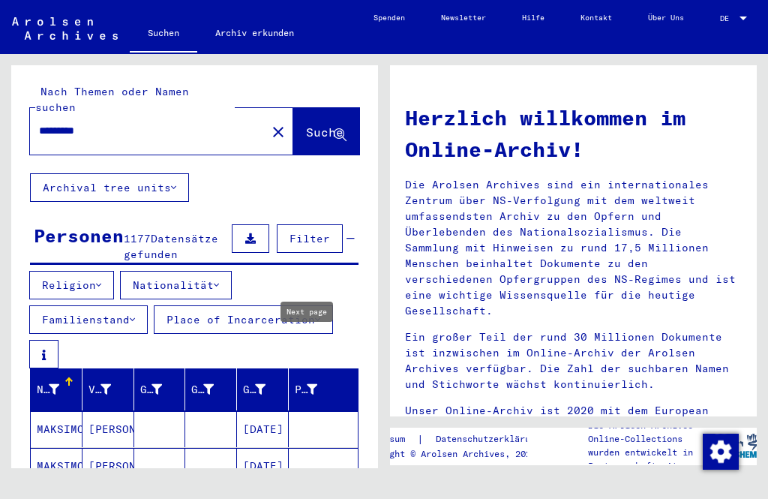
scroll to position [0, 0]
click at [102, 123] on input "********" at bounding box center [143, 131] width 209 height 16
click at [269, 123] on mat-icon "close" at bounding box center [278, 132] width 18 height 18
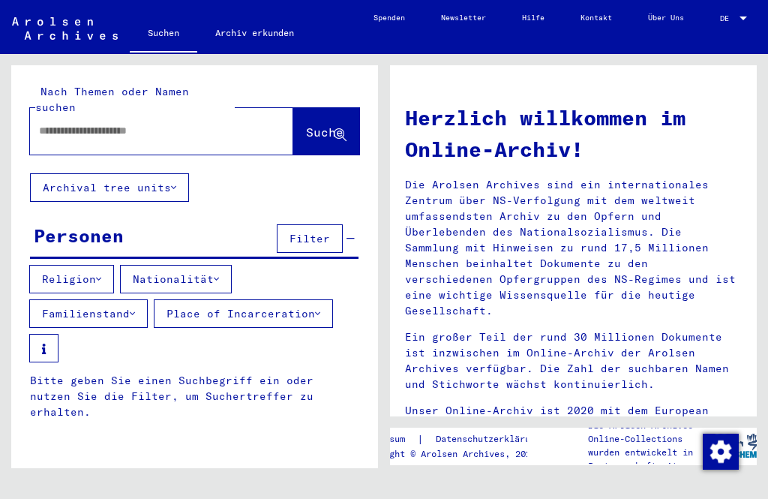
click at [232, 265] on button "Nationalität" at bounding box center [176, 279] width 112 height 28
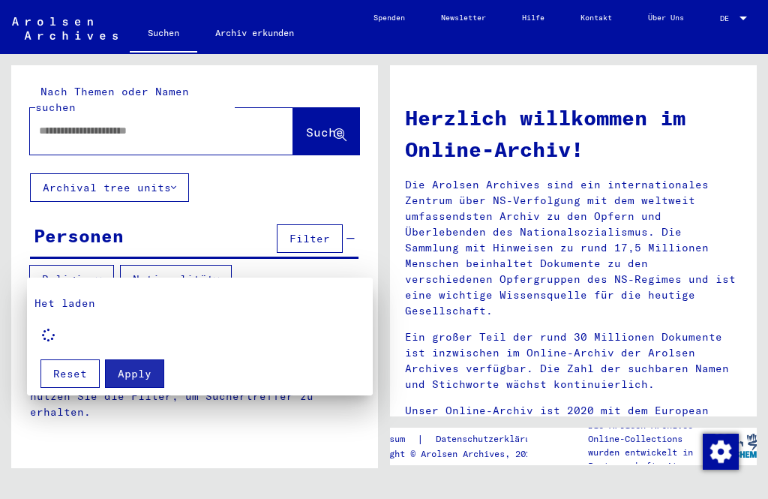
click at [174, 35] on div at bounding box center [384, 249] width 768 height 499
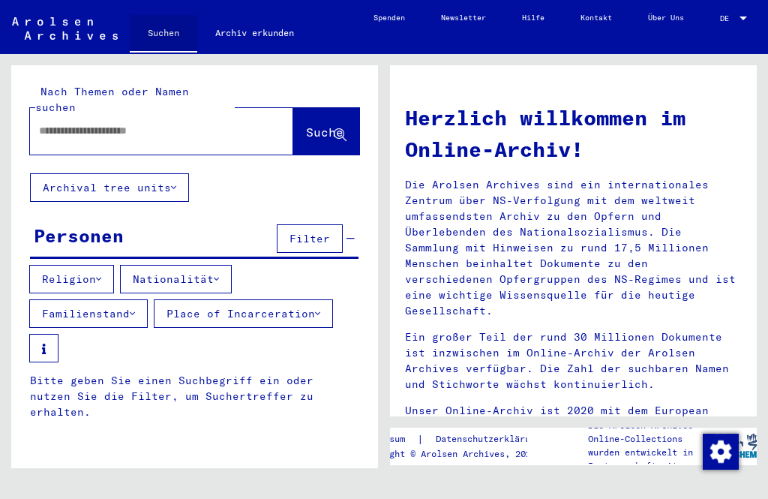
click at [172, 29] on link "Suchen" at bounding box center [163, 34] width 67 height 39
click at [61, 33] on img at bounding box center [65, 28] width 106 height 22
